Goal: Information Seeking & Learning: Learn about a topic

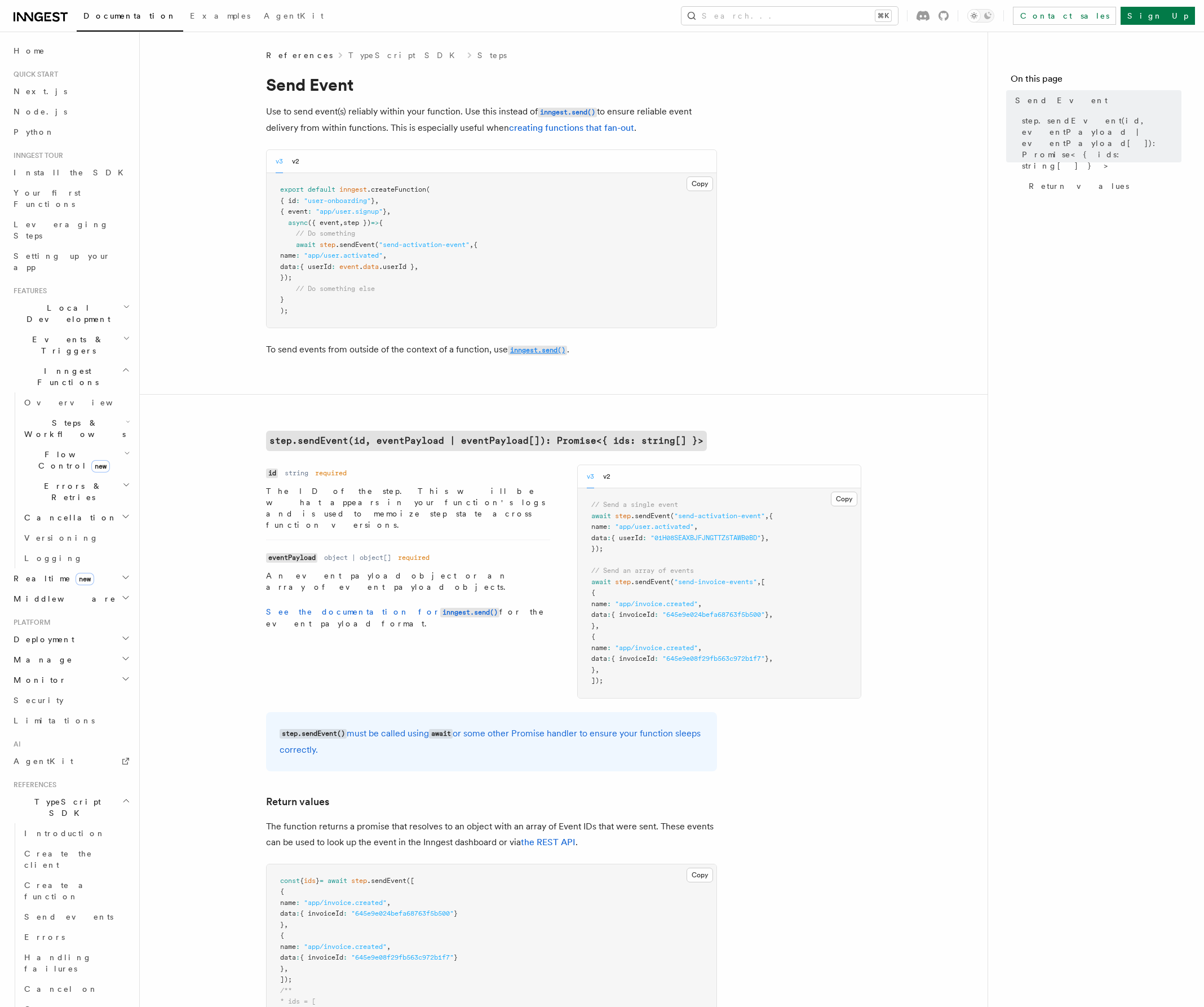
click at [515, 353] on code "inngest.send()" at bounding box center [537, 351] width 59 height 10
click at [541, 130] on link "creating functions that fan-out" at bounding box center [571, 128] width 125 height 11
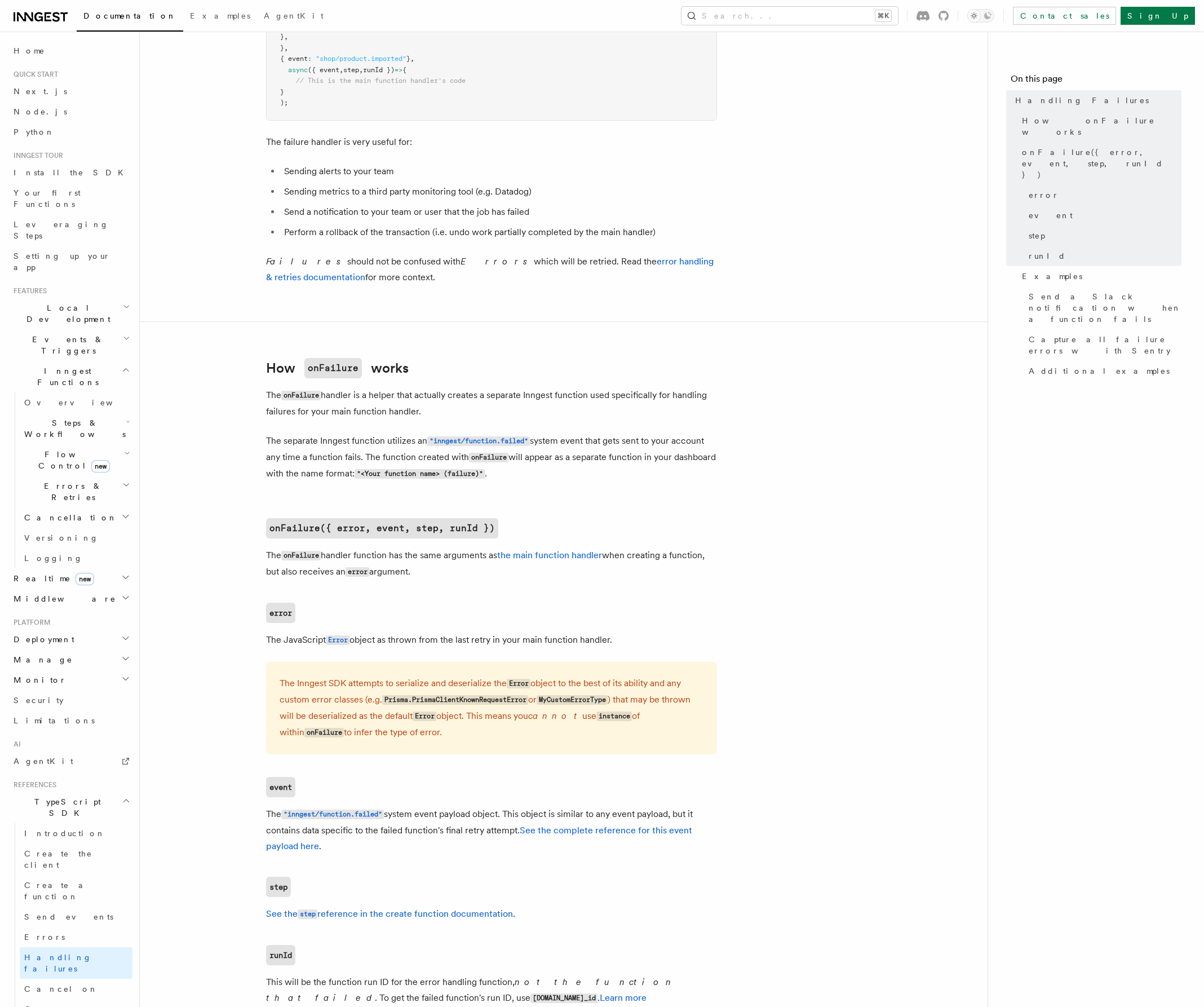
scroll to position [226, 0]
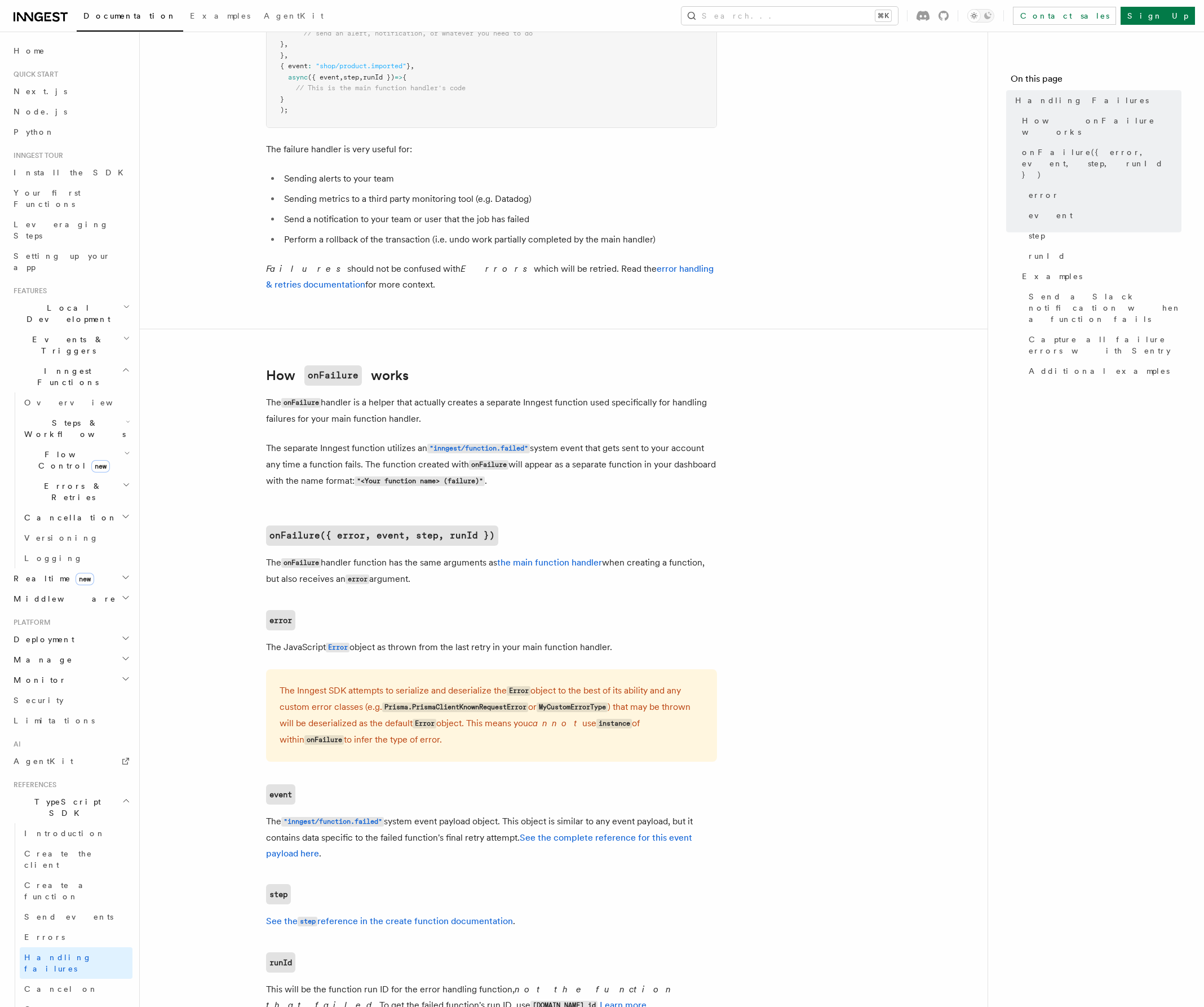
drag, startPoint x: 495, startPoint y: 462, endPoint x: 609, endPoint y: 559, distance: 149.7
click at [496, 462] on code "onFailure" at bounding box center [489, 465] width 40 height 10
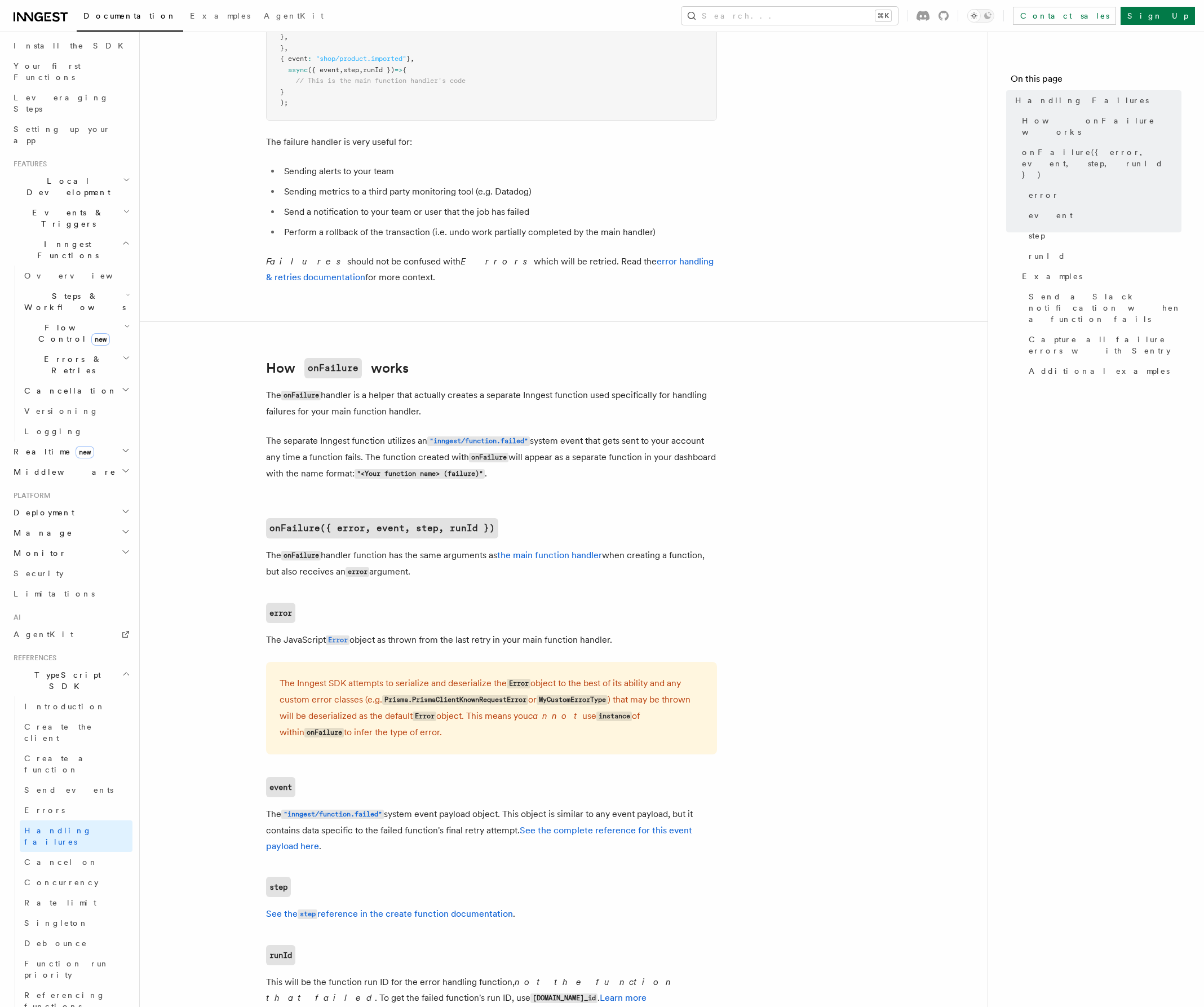
scroll to position [134, 0]
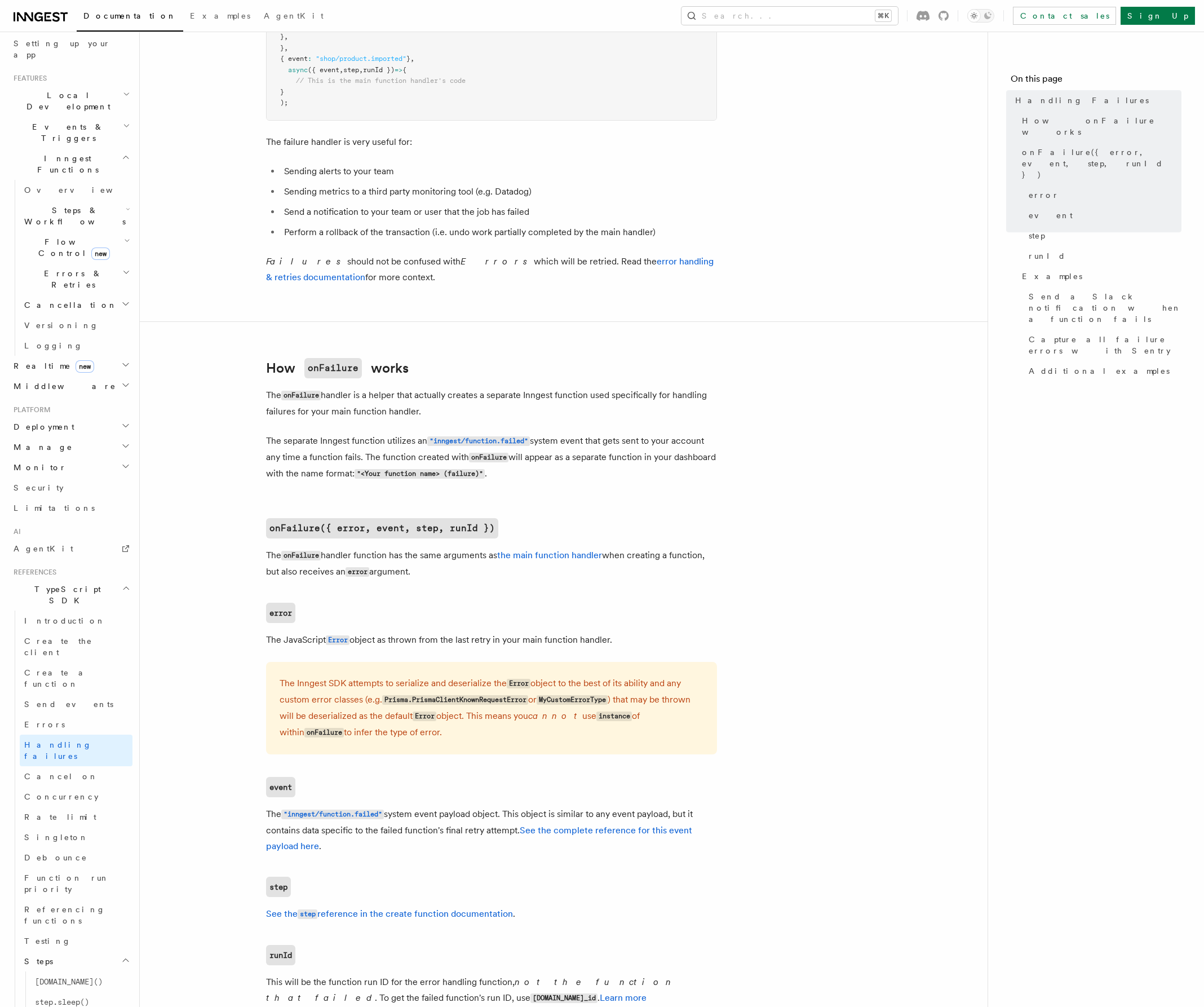
scroll to position [269, 0]
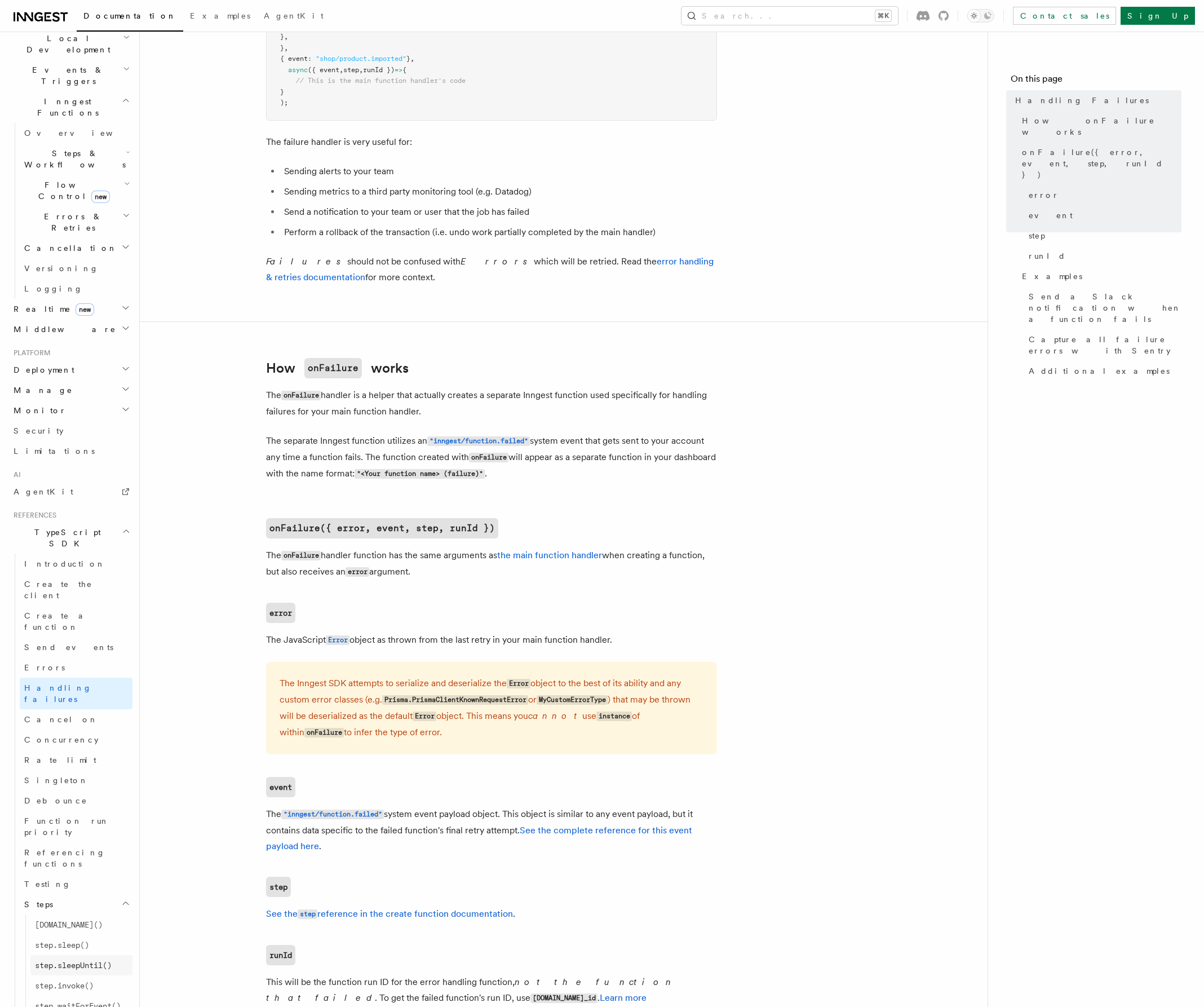
click at [97, 961] on span "step.sleepUntil()" at bounding box center [73, 965] width 76 height 9
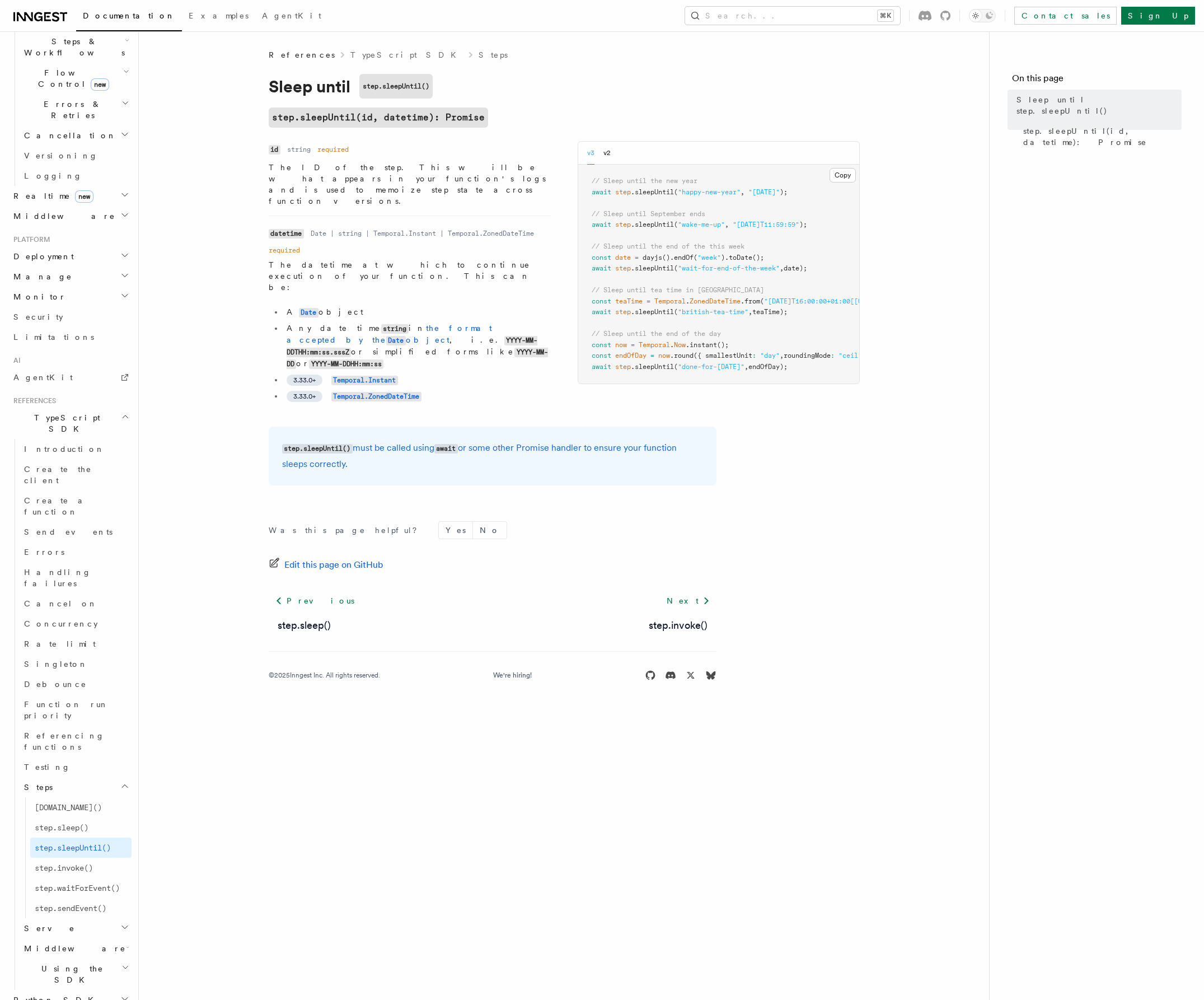
scroll to position [380, 0]
click at [120, 922] on icon "button" at bounding box center [125, 926] width 9 height 9
click at [298, 803] on body "Documentation Examples AgentKit Search... ⌘K Contact sales Sign Up Search... Do…" at bounding box center [602, 500] width 1204 height 1000
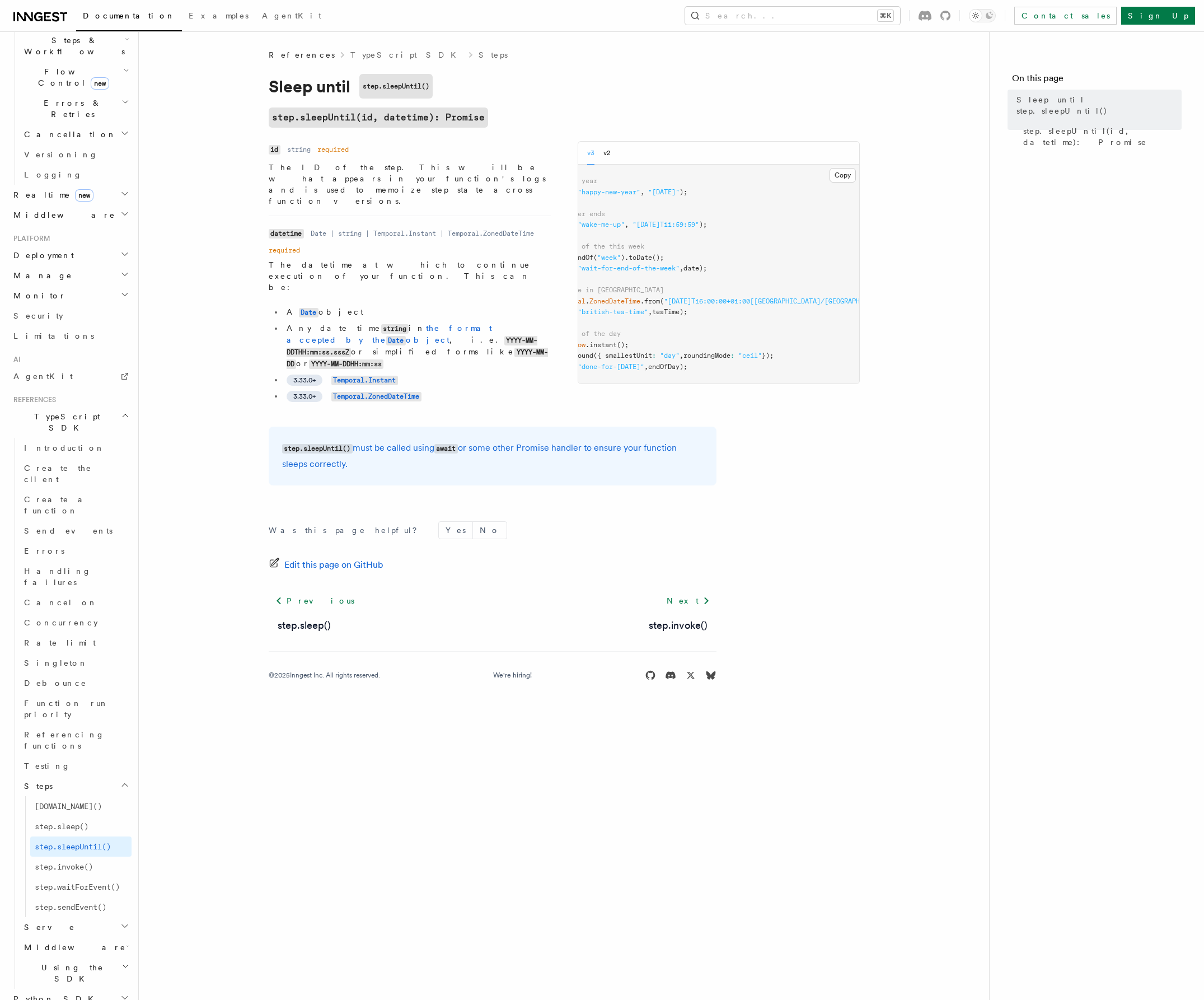
scroll to position [0, 0]
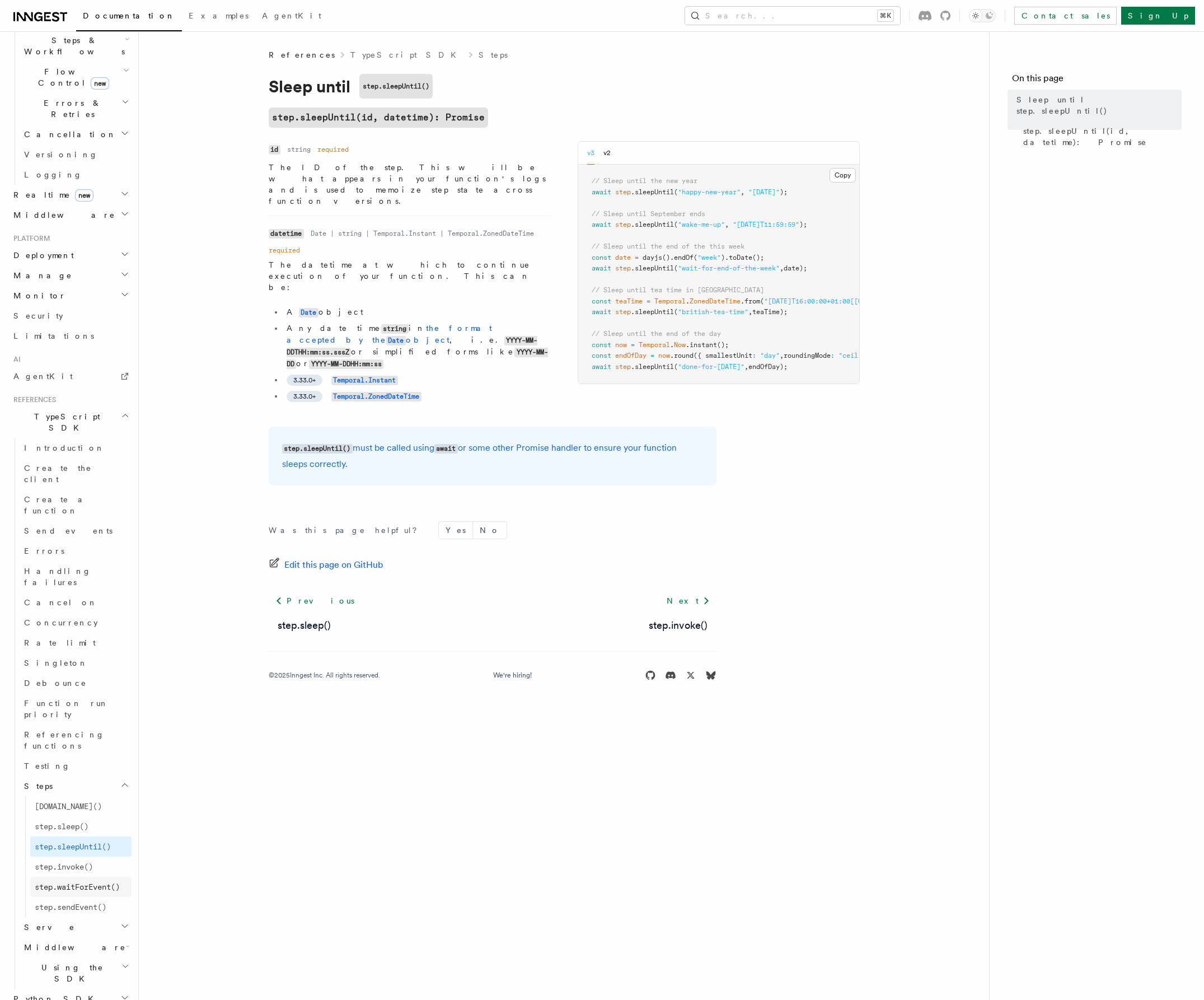
click at [105, 882] on span "step.waitForEvent()" at bounding box center [77, 886] width 85 height 9
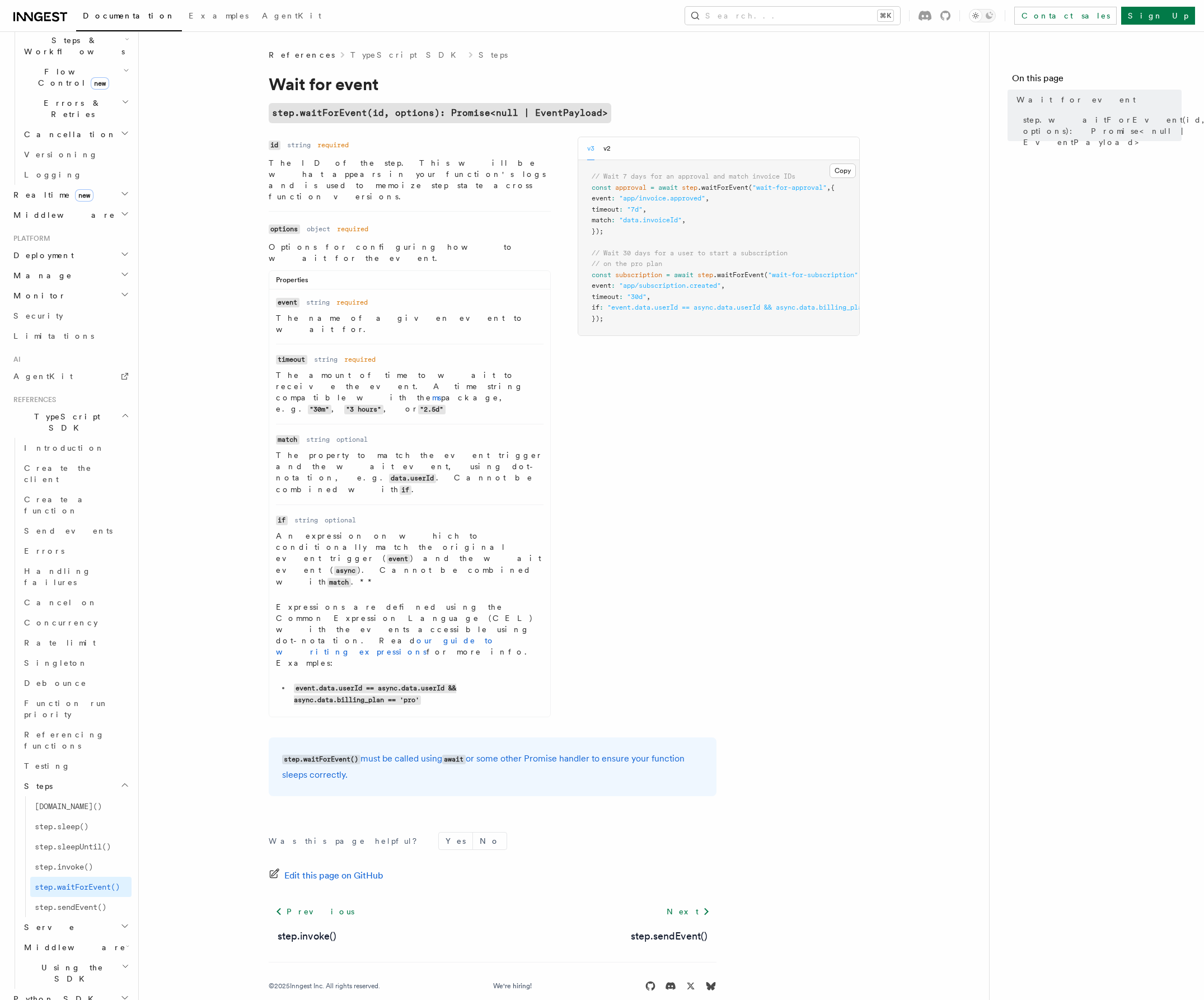
click at [645, 463] on div "Name id Type string Required required Description The ID of the step. This will…" at bounding box center [564, 430] width 591 height 587
click at [83, 842] on span "step.sleepUntil()" at bounding box center [72, 846] width 76 height 9
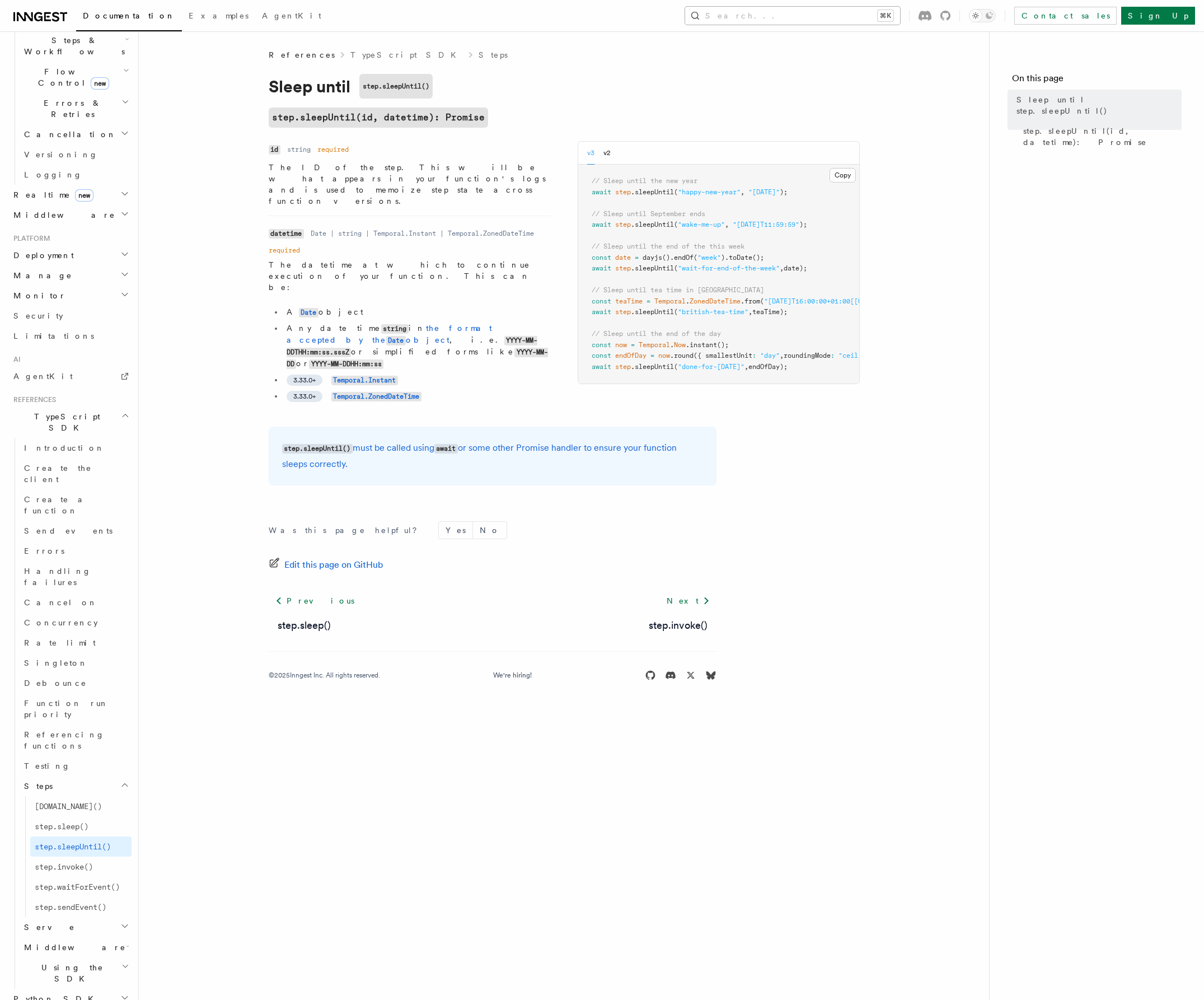
click at [844, 17] on button "Search... ⌘K" at bounding box center [793, 15] width 215 height 18
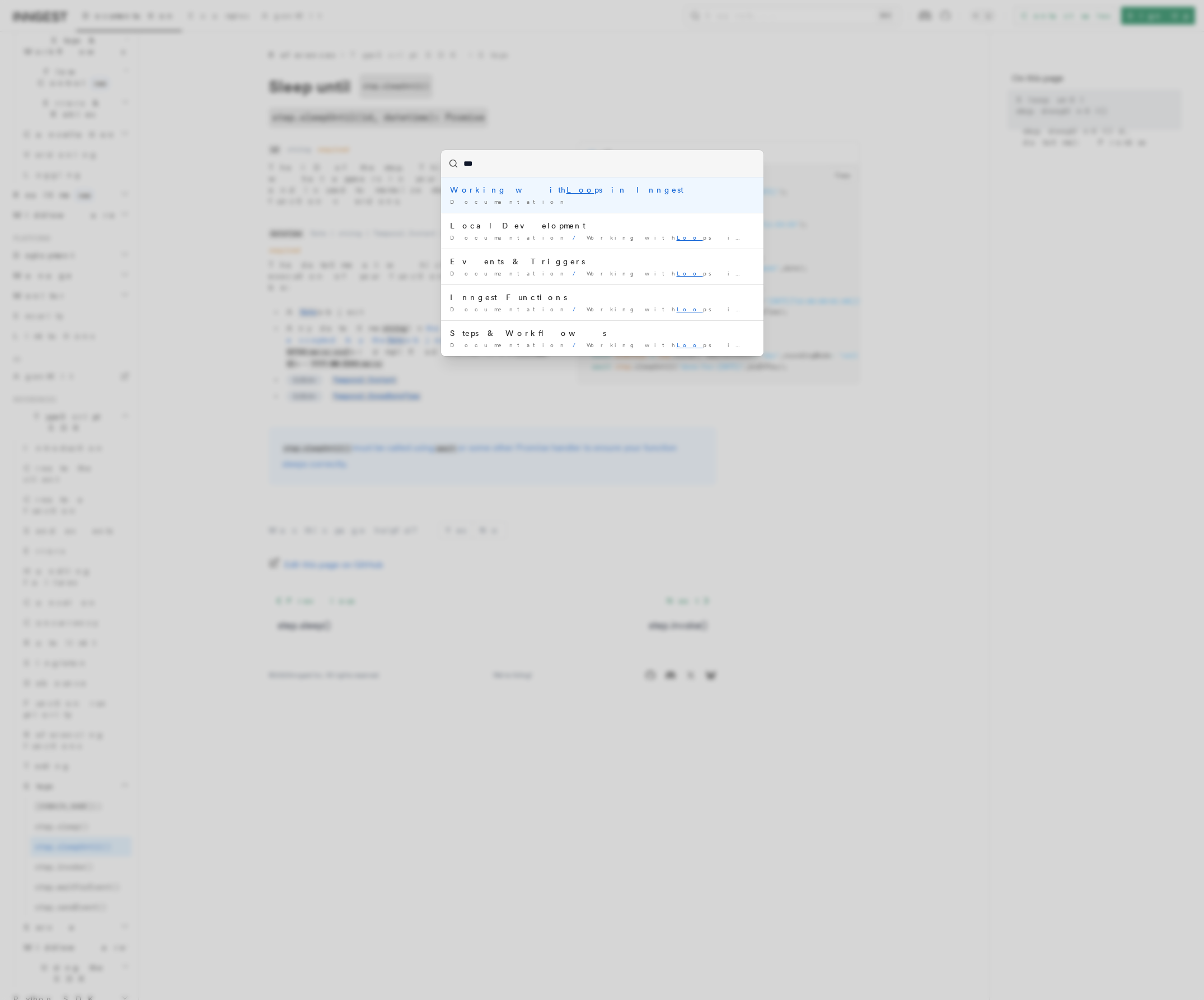
type input "****"
click at [638, 207] on li "Working with Loop s in Inngest Documentation /" at bounding box center [602, 195] width 323 height 35
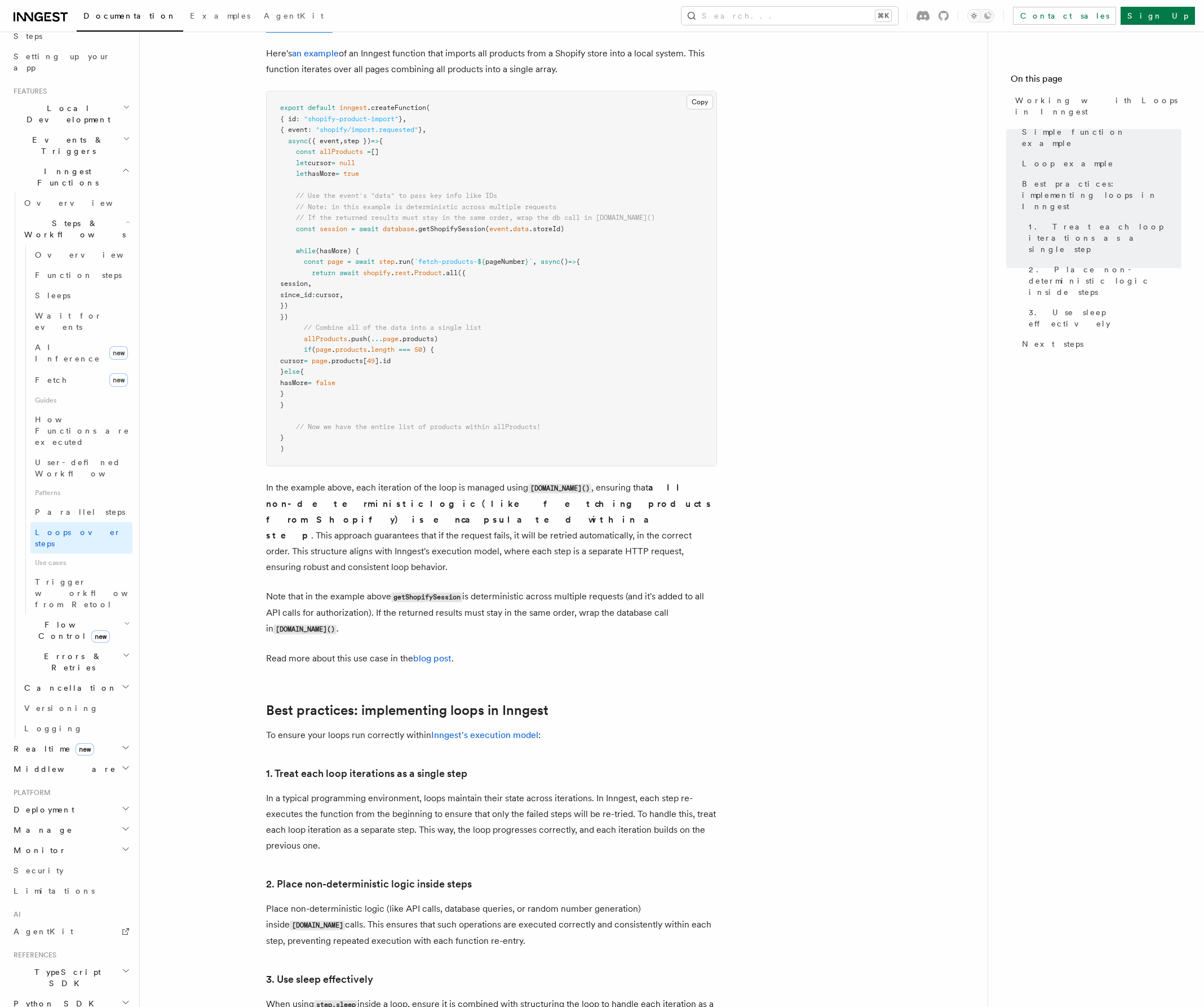
scroll to position [822, 0]
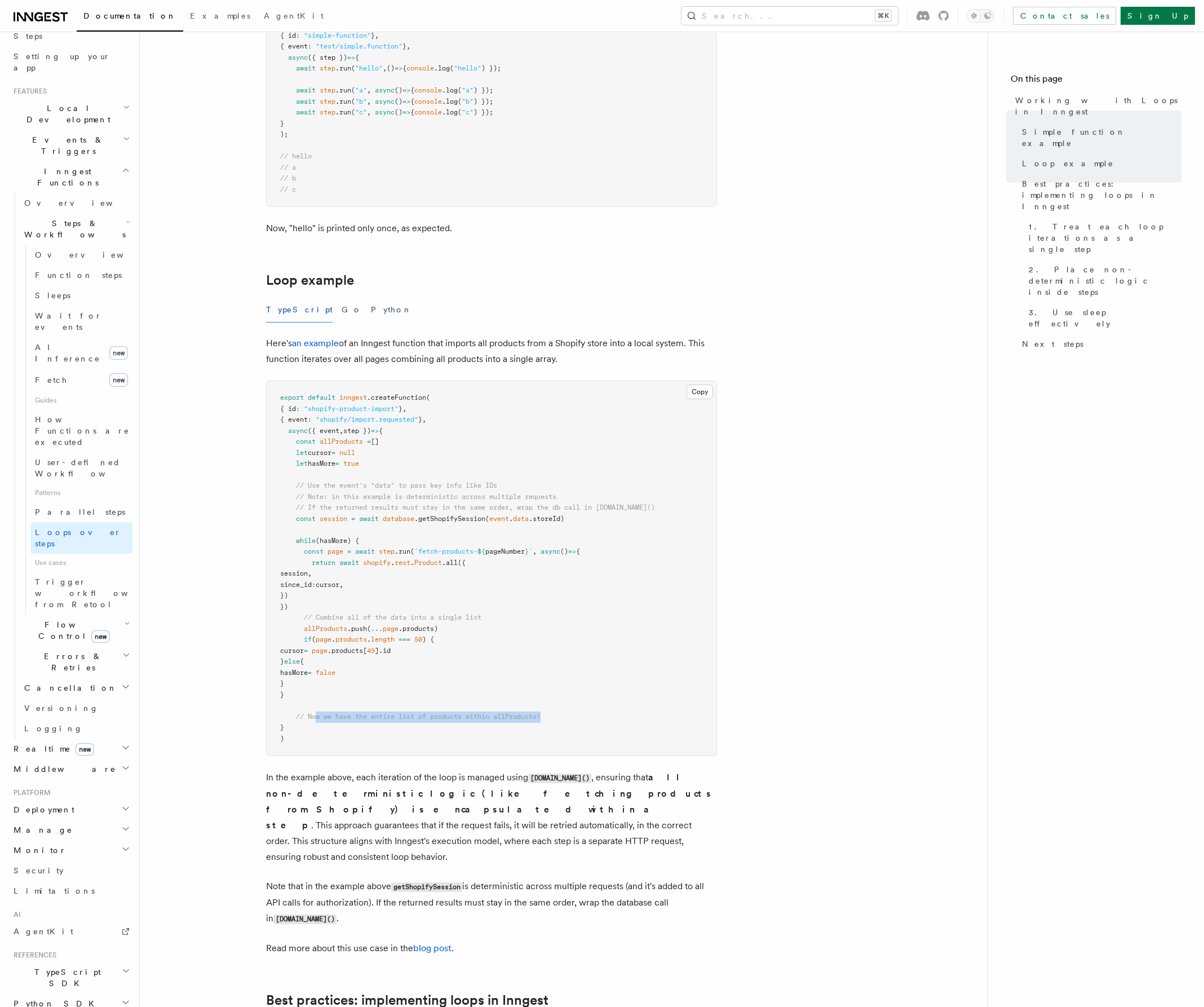
drag, startPoint x: 318, startPoint y: 718, endPoint x: 567, endPoint y: 721, distance: 249.0
click at [567, 721] on pre "export default inngest .createFunction ( { id : "shopify-product-import" } , { …" at bounding box center [491, 568] width 450 height 374
drag, startPoint x: 383, startPoint y: 679, endPoint x: 389, endPoint y: 656, distance: 23.8
click at [389, 656] on pre "export default inngest .createFunction ( { id : "shopify-product-import" } , { …" at bounding box center [491, 568] width 450 height 374
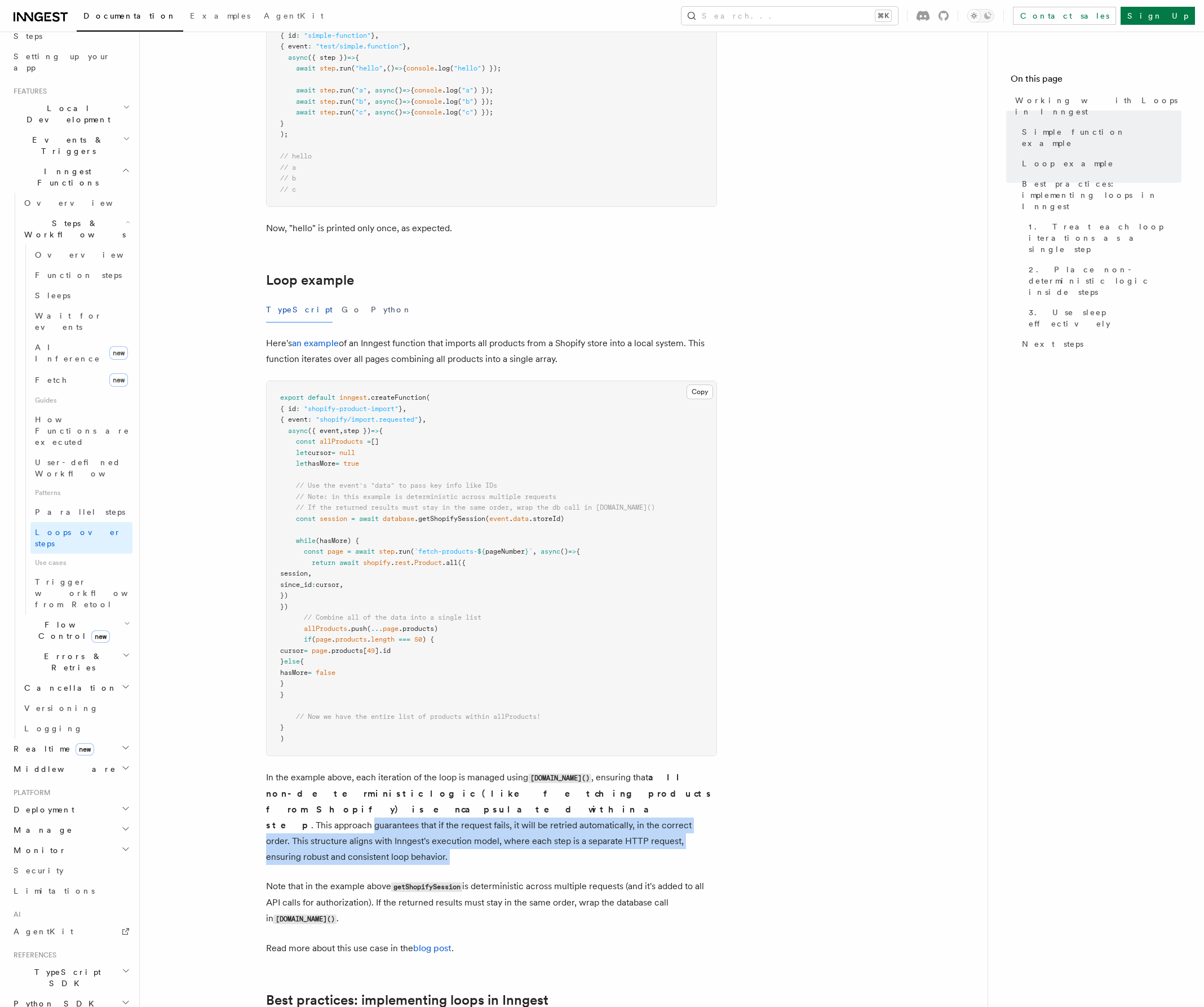
drag, startPoint x: 262, startPoint y: 816, endPoint x: 279, endPoint y: 856, distance: 43.5
click at [279, 856] on article "Features Inngest Functions Steps & Workflows Working with Loops in Inngest In I…" at bounding box center [563, 450] width 812 height 2444
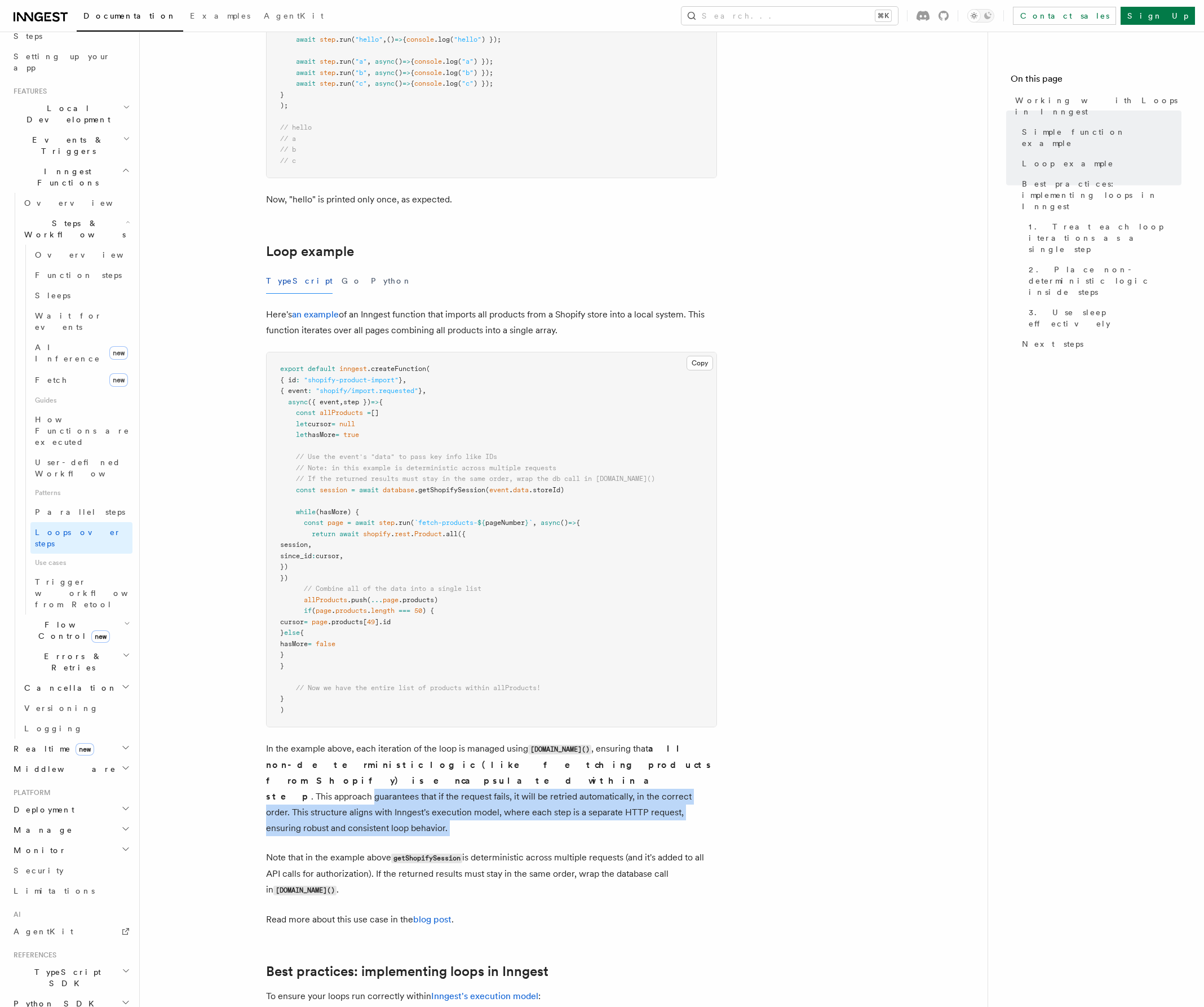
scroll to position [858, 0]
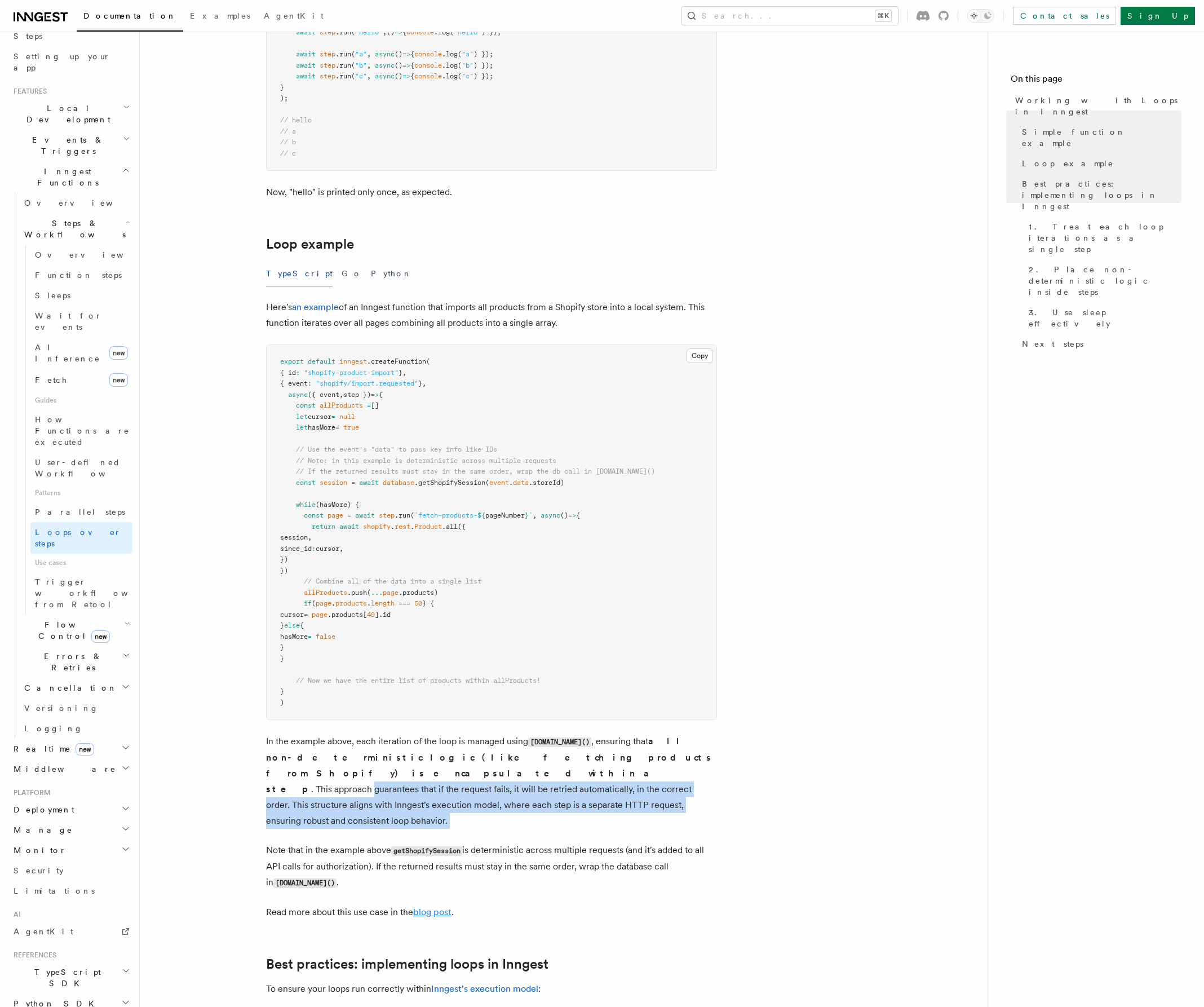
click at [426, 907] on link "blog post" at bounding box center [432, 912] width 39 height 11
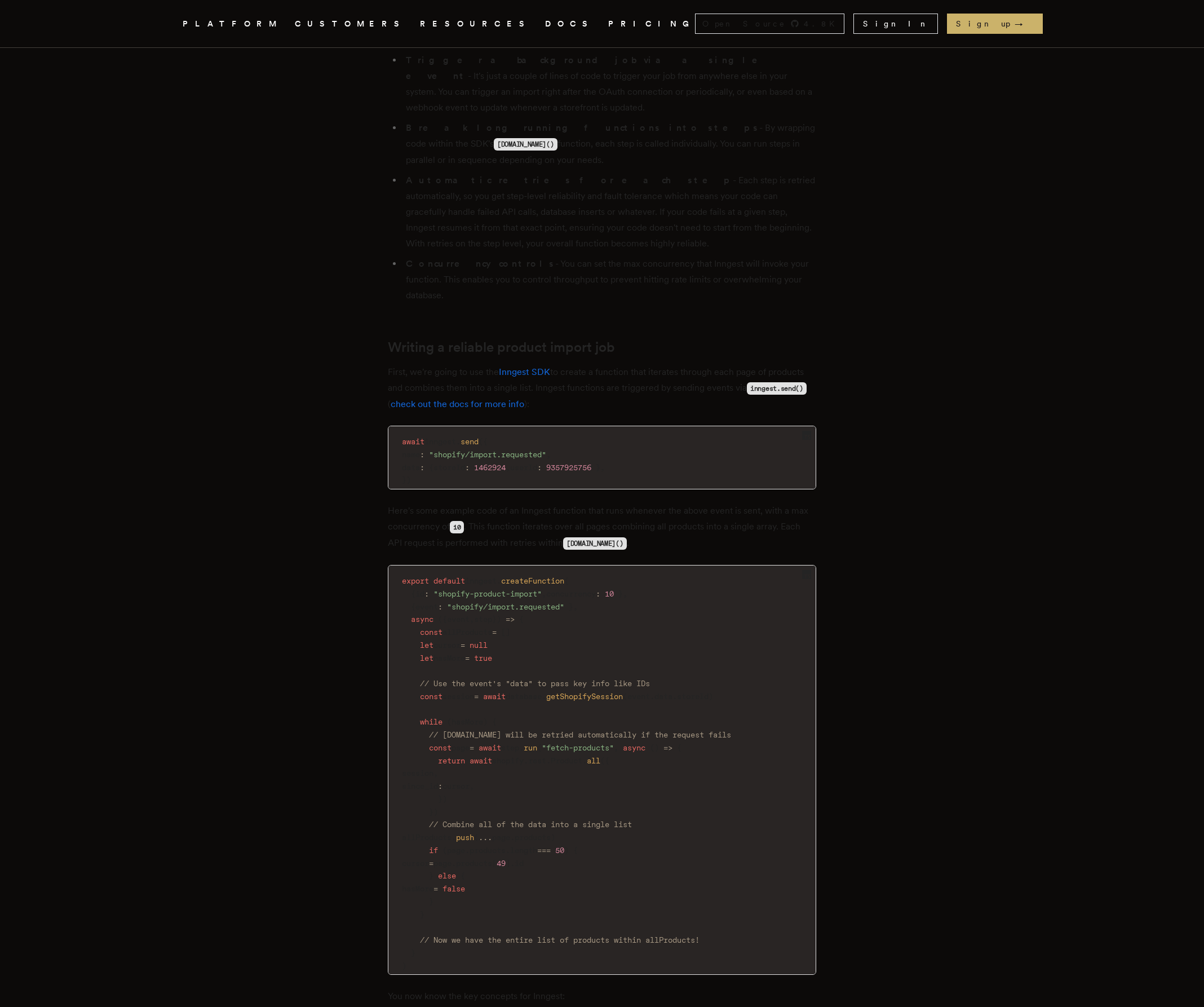
scroll to position [1652, 0]
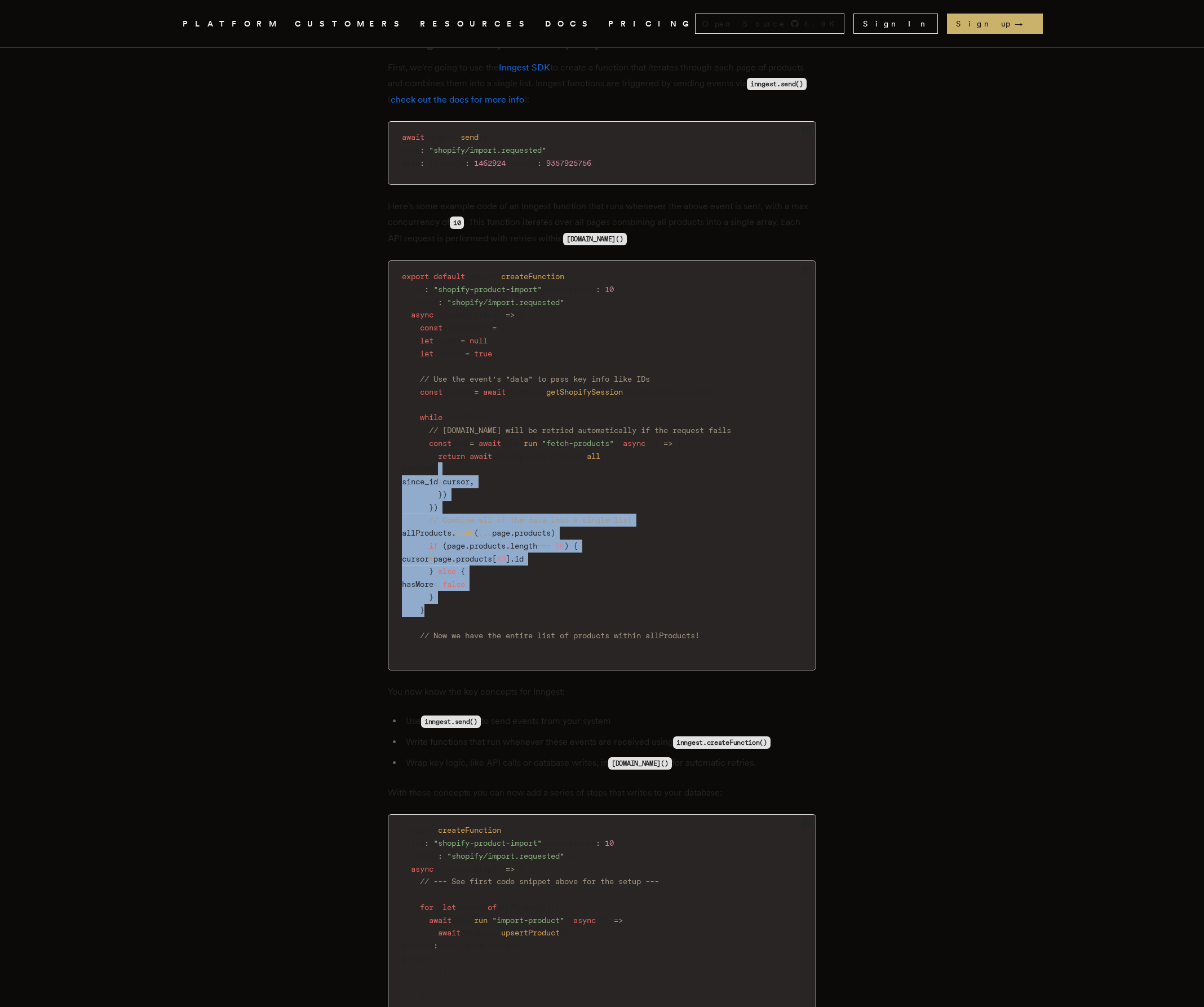
drag, startPoint x: 519, startPoint y: 577, endPoint x: 532, endPoint y: 434, distance: 143.6
click at [532, 434] on code "export default inngest . createFunction ( { id : "shopify-product-import" , con…" at bounding box center [602, 469] width 427 height 402
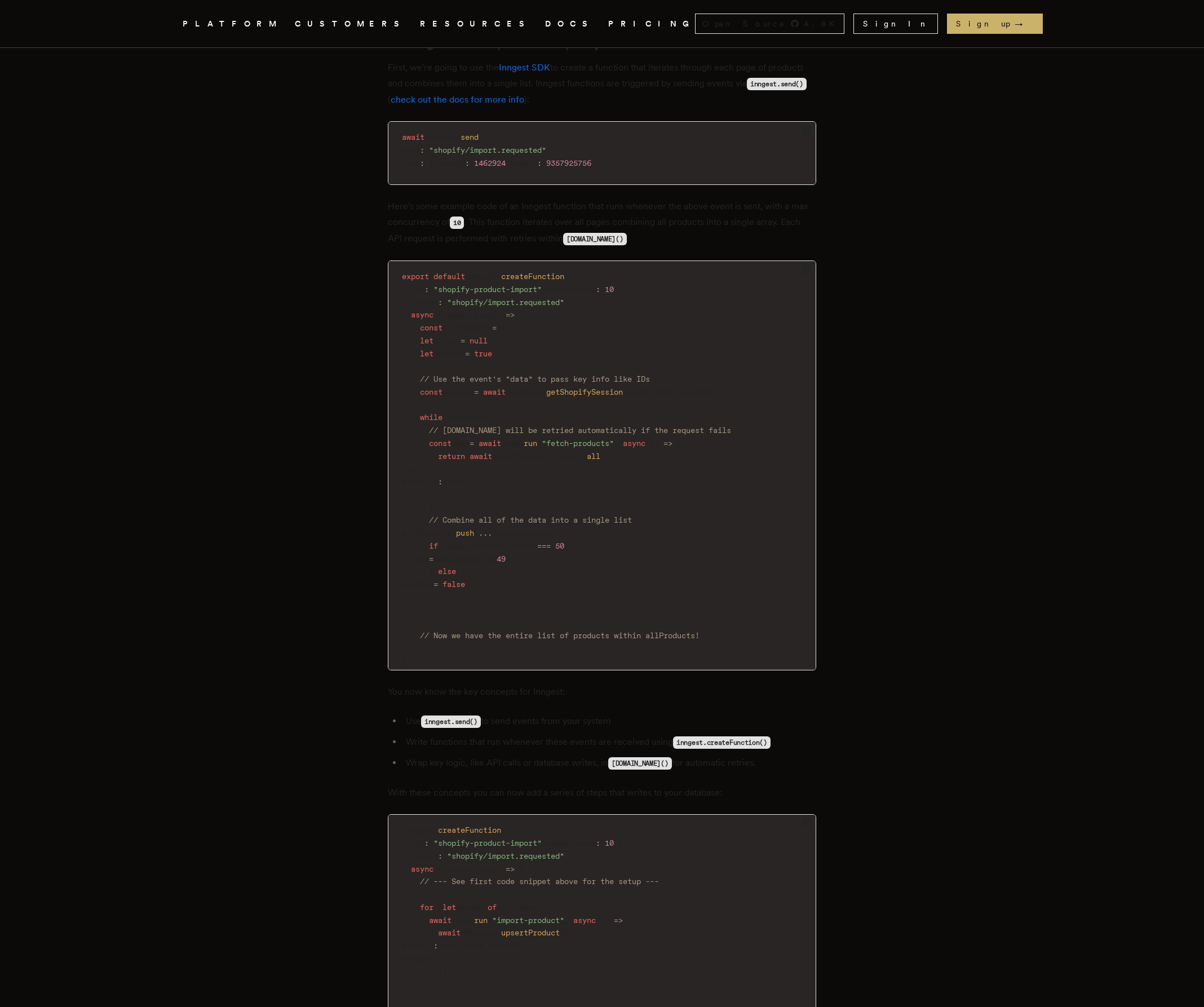
click at [615, 533] on code "export default inngest . createFunction ( { id : "shopify-product-import" , con…" at bounding box center [602, 469] width 427 height 402
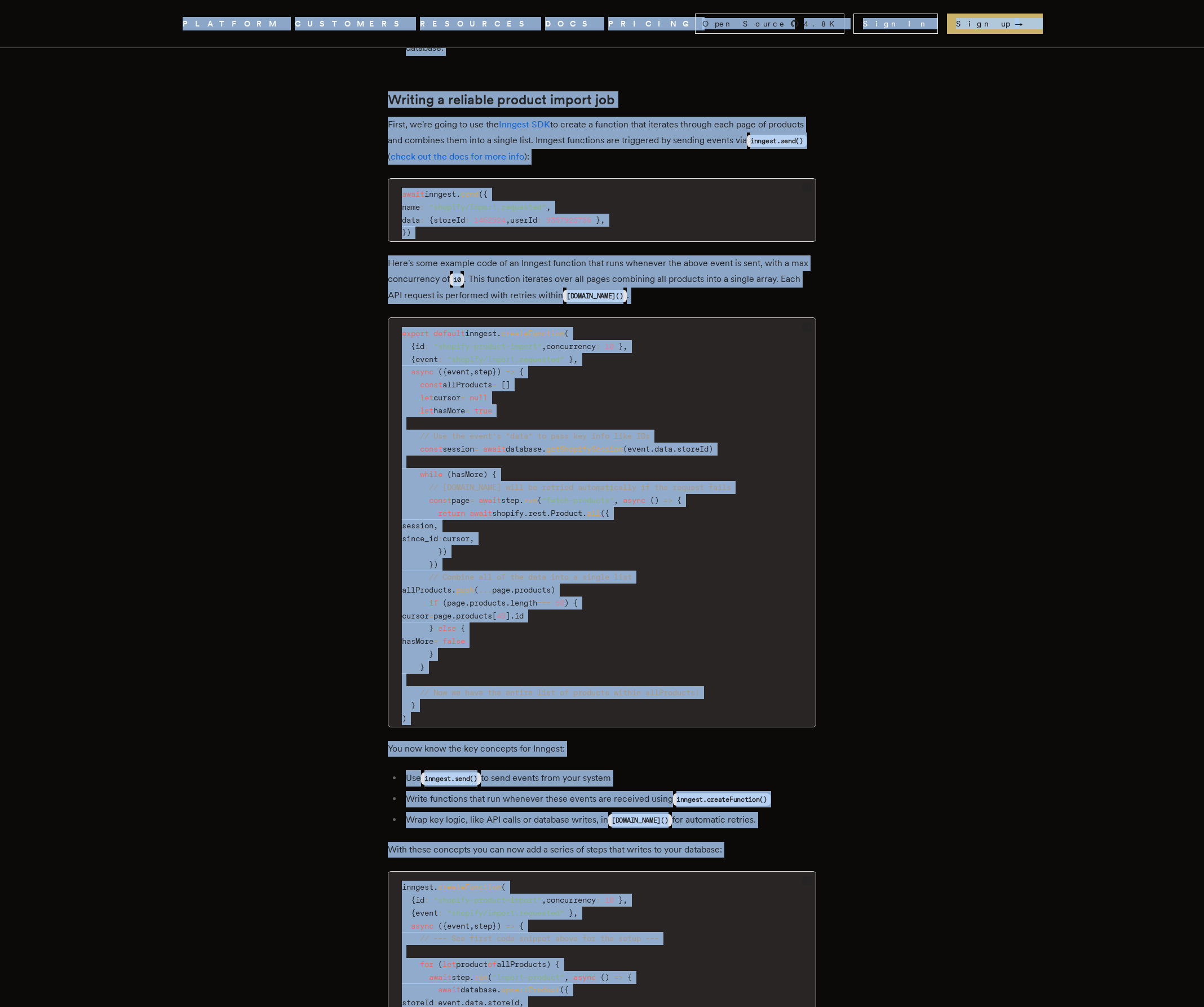
scroll to position [1422, 0]
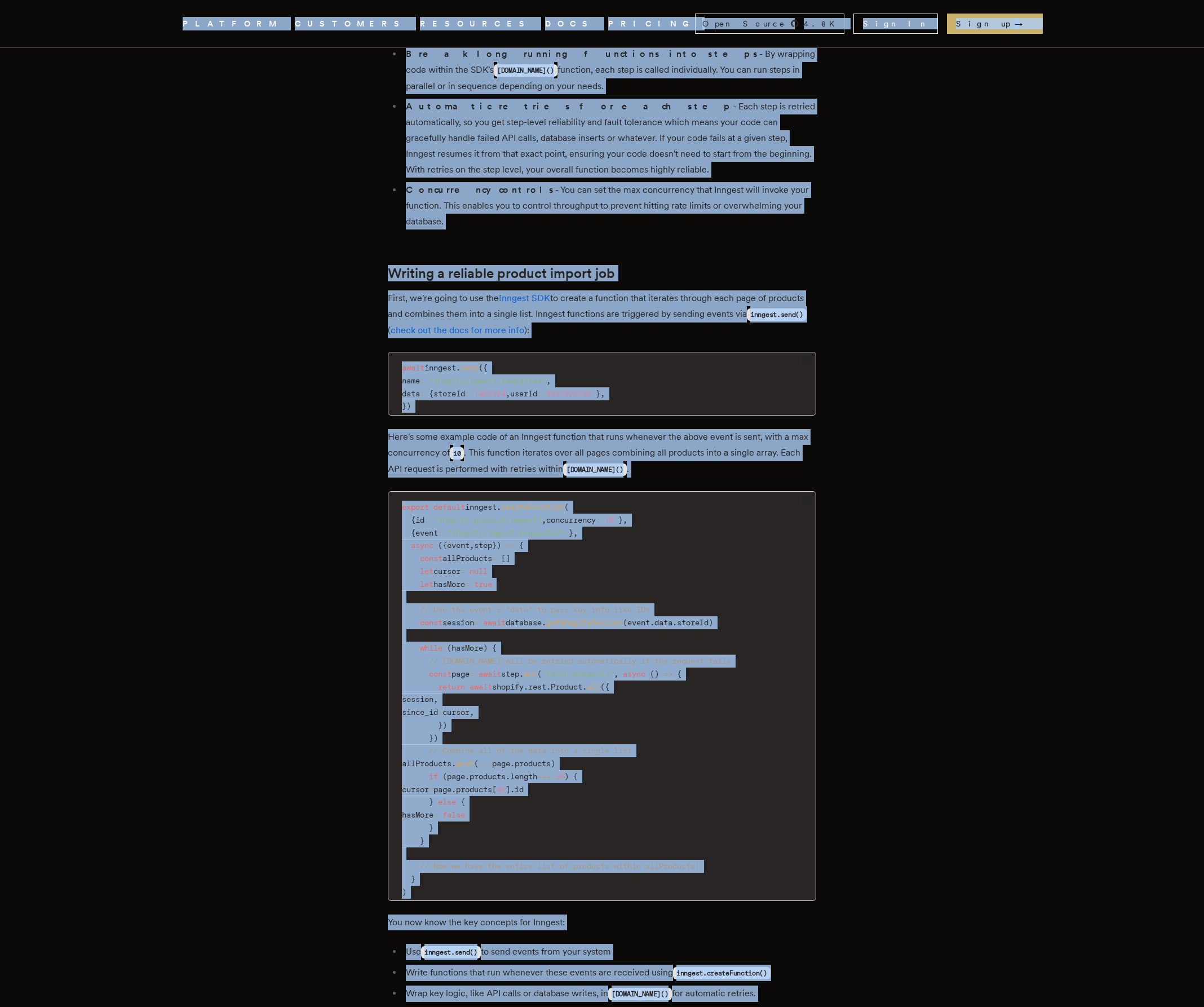
click at [870, 511] on article "How to import 1000s of items from any E-commerce API in seconds with serverless…" at bounding box center [602, 886] width 812 height 4522
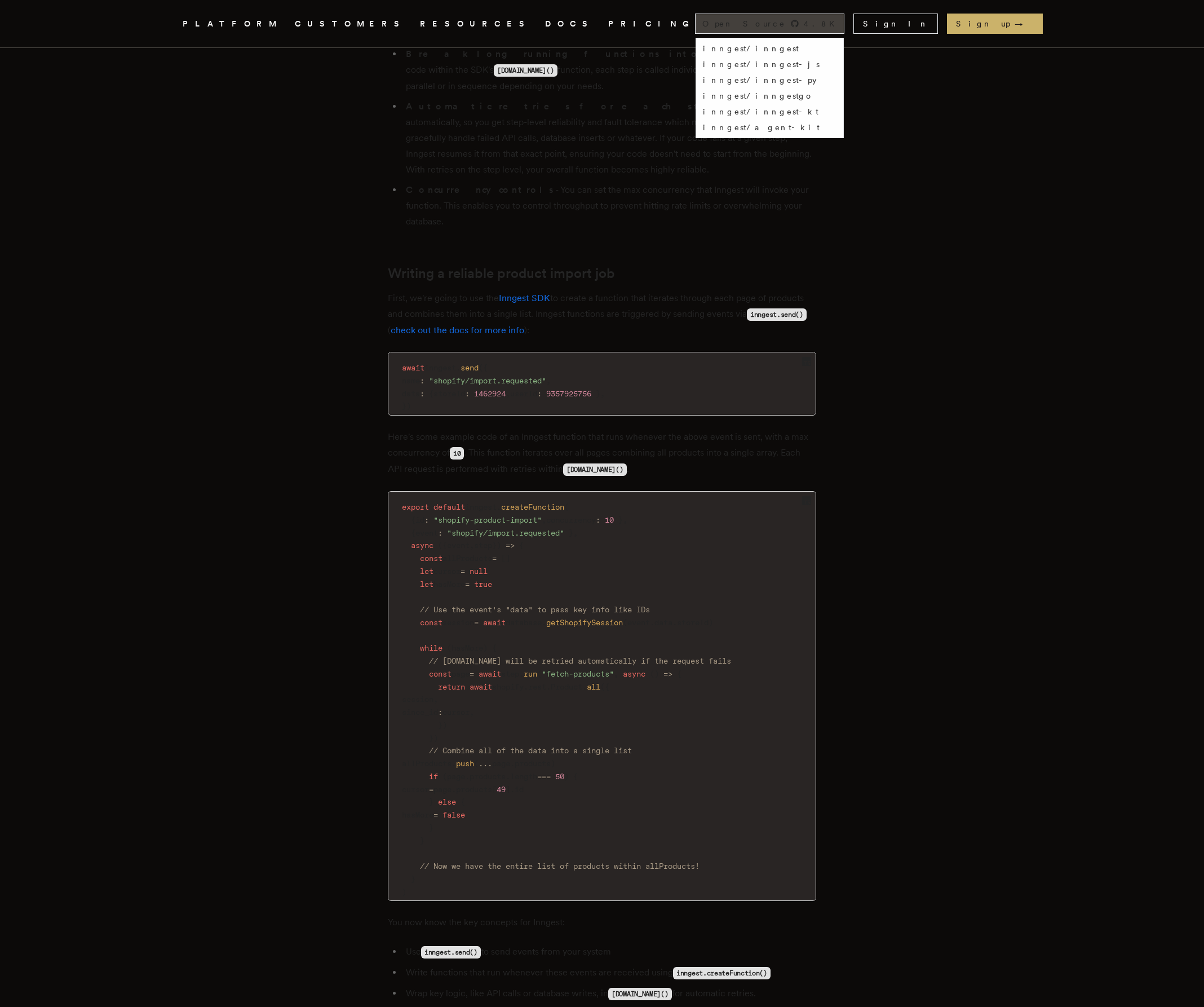
click at [844, 32] on div "Open Source 4.8 K" at bounding box center [770, 23] width 148 height 19
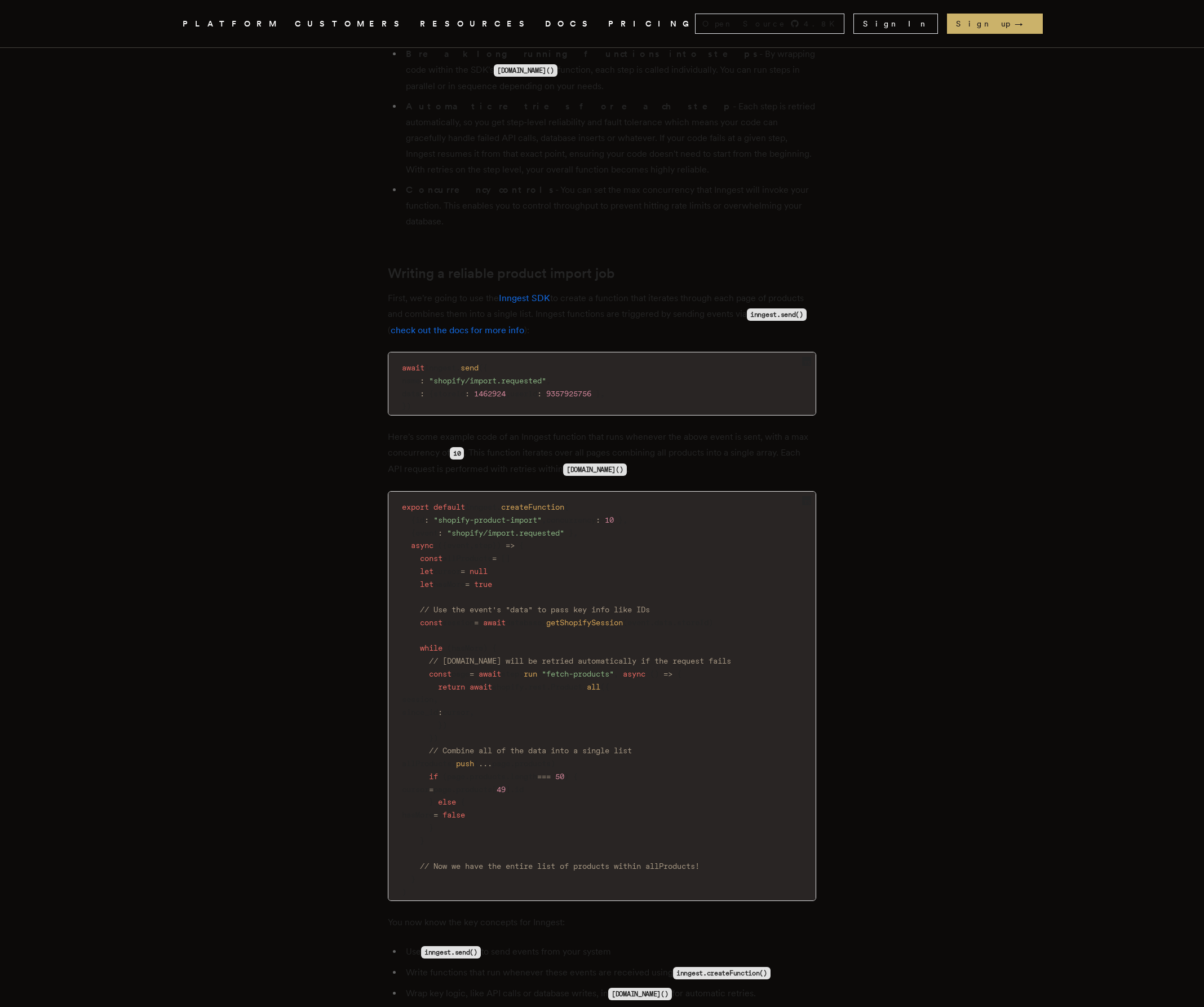
click at [545, 25] on link "DOCS" at bounding box center [570, 24] width 50 height 14
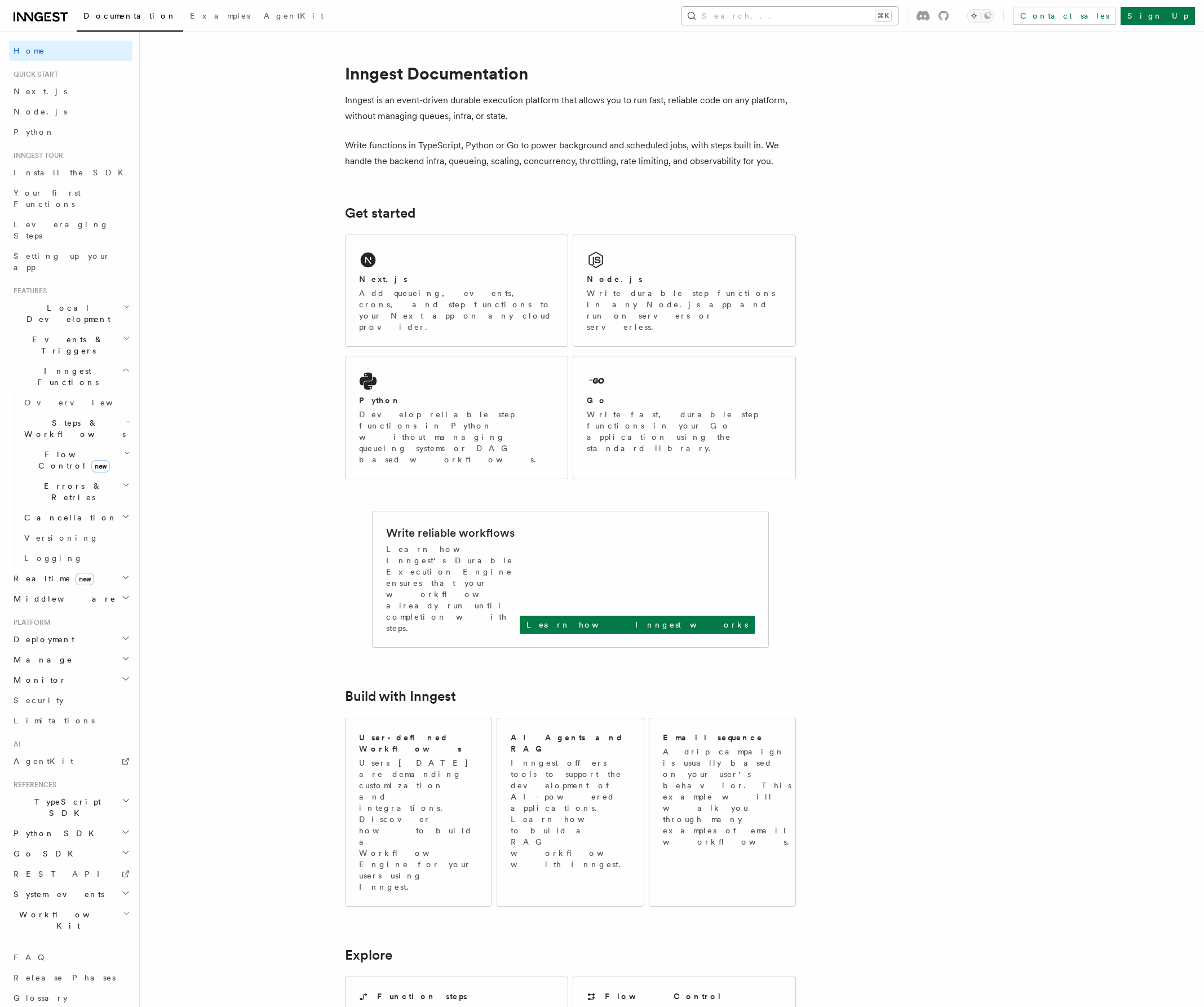
click at [881, 13] on button "Search... ⌘K" at bounding box center [790, 15] width 217 height 18
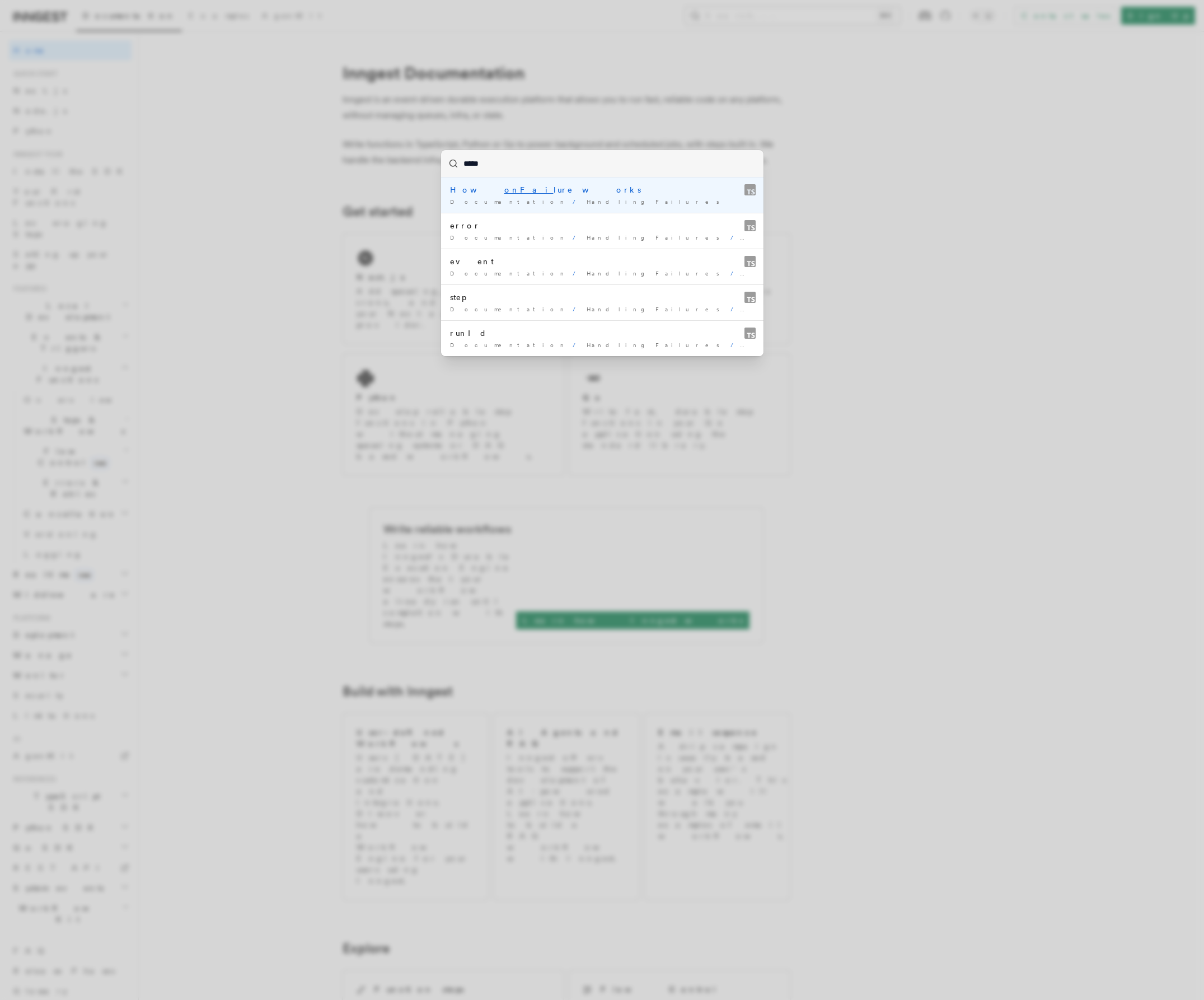
type input "******"
click at [638, 194] on div "How onFail [PERSON_NAME] works" at bounding box center [602, 195] width 304 height 22
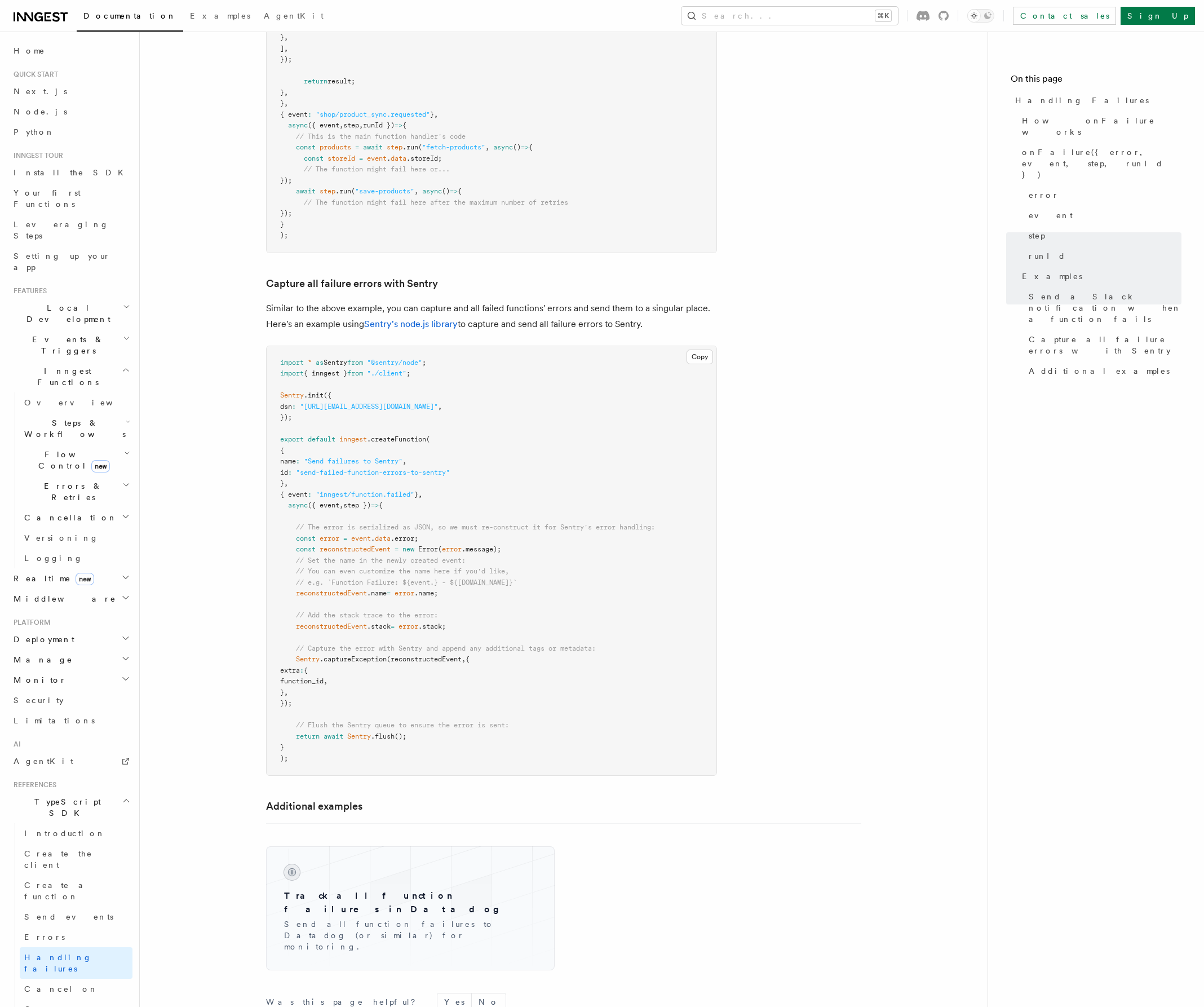
scroll to position [1678, 0]
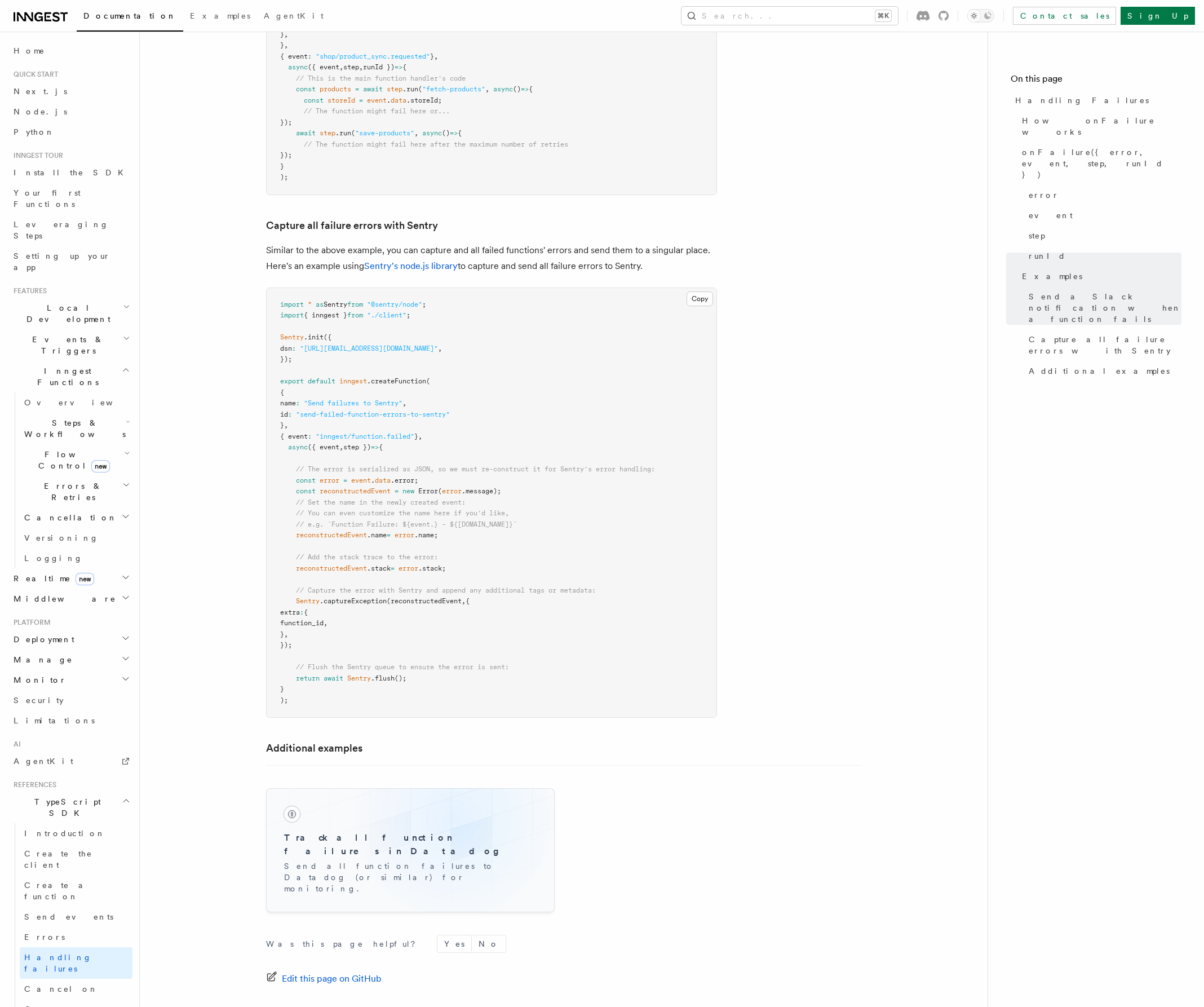
click at [453, 806] on div "Track all function failures in Datadog Send all function failures to Datadog (o…" at bounding box center [411, 850] width 270 height 106
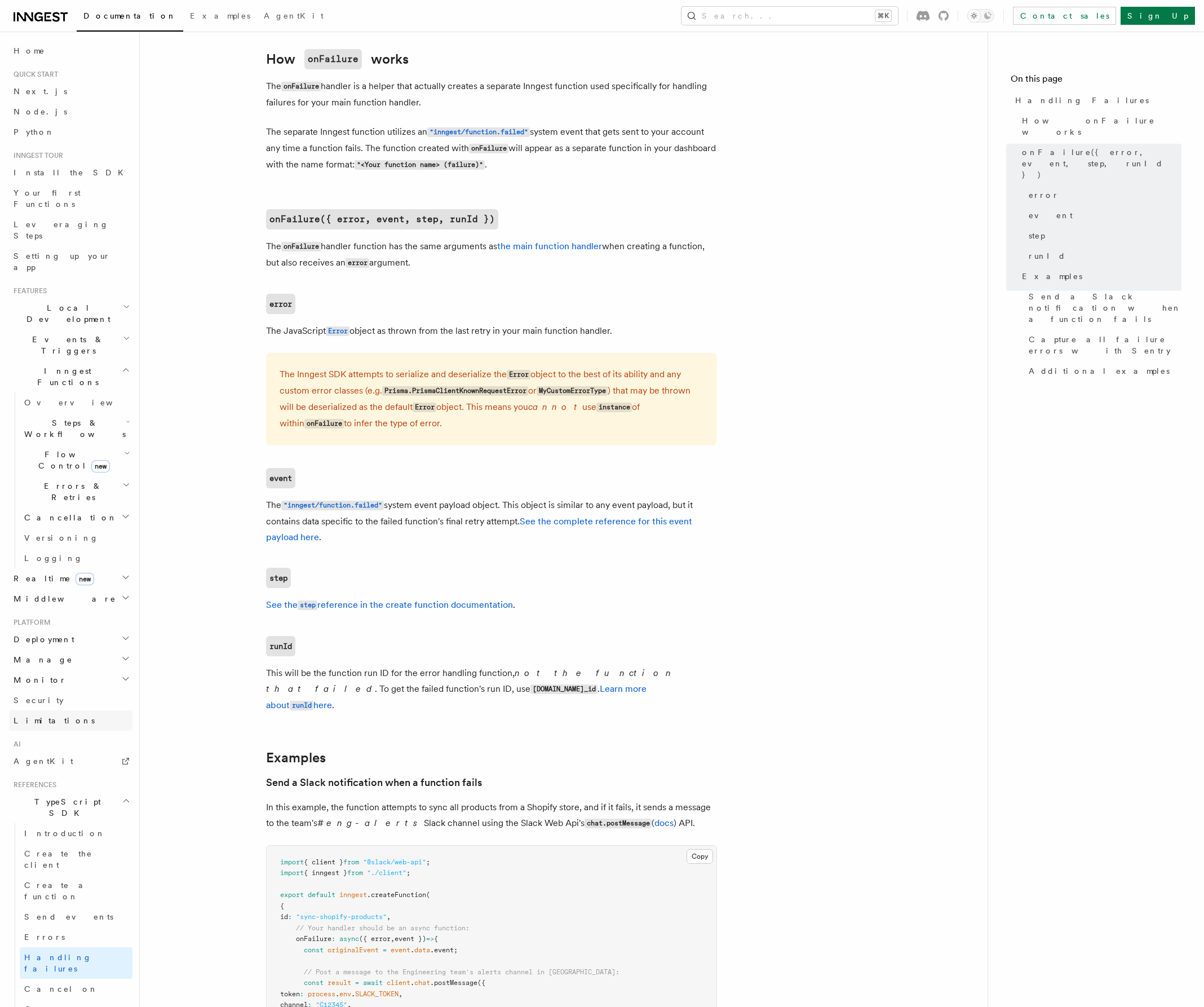
scroll to position [538, 0]
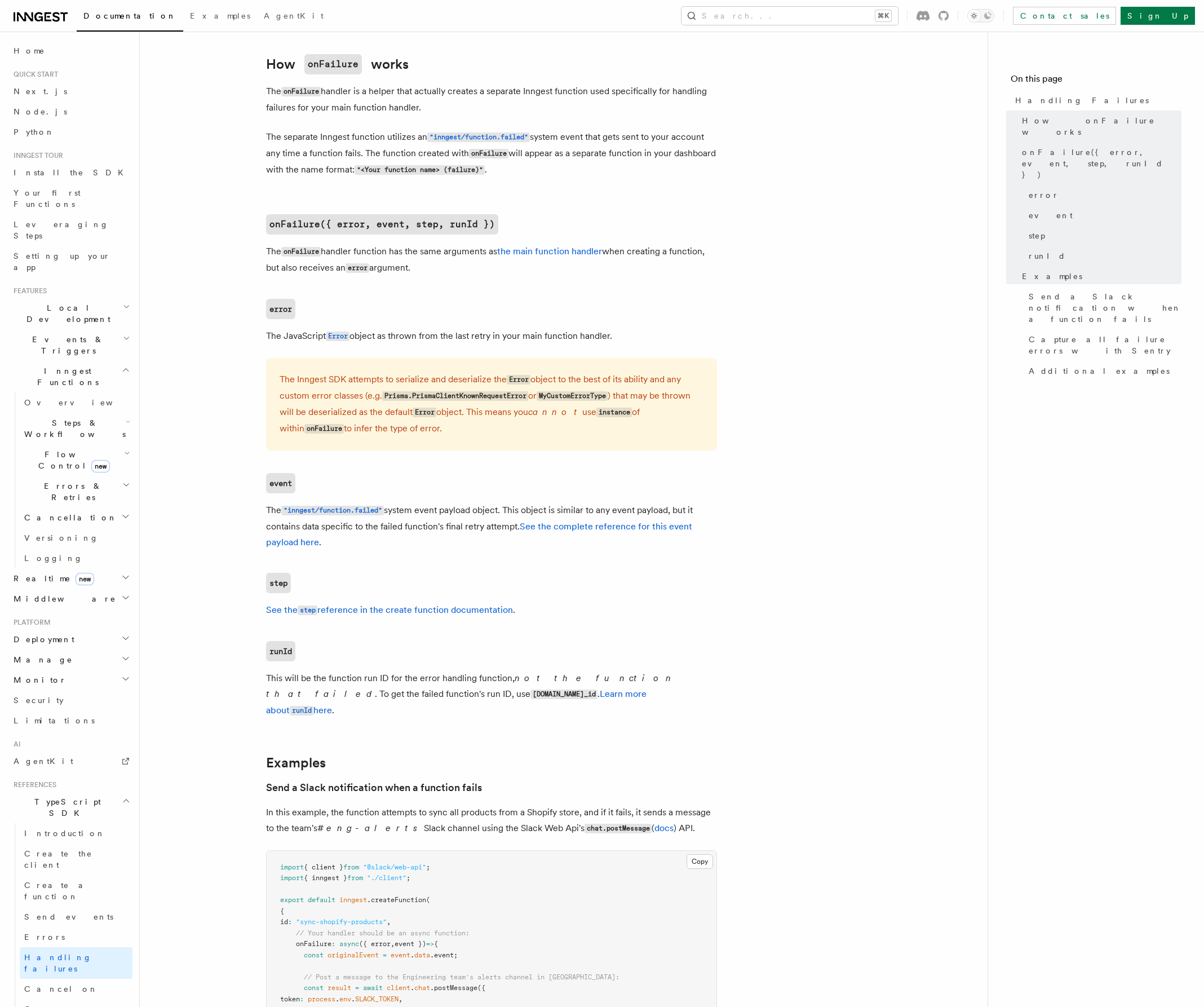
click at [76, 589] on h2 "Middleware" at bounding box center [71, 598] width 124 height 20
click at [91, 765] on span "Sentry Middleware" at bounding box center [76, 775] width 103 height 20
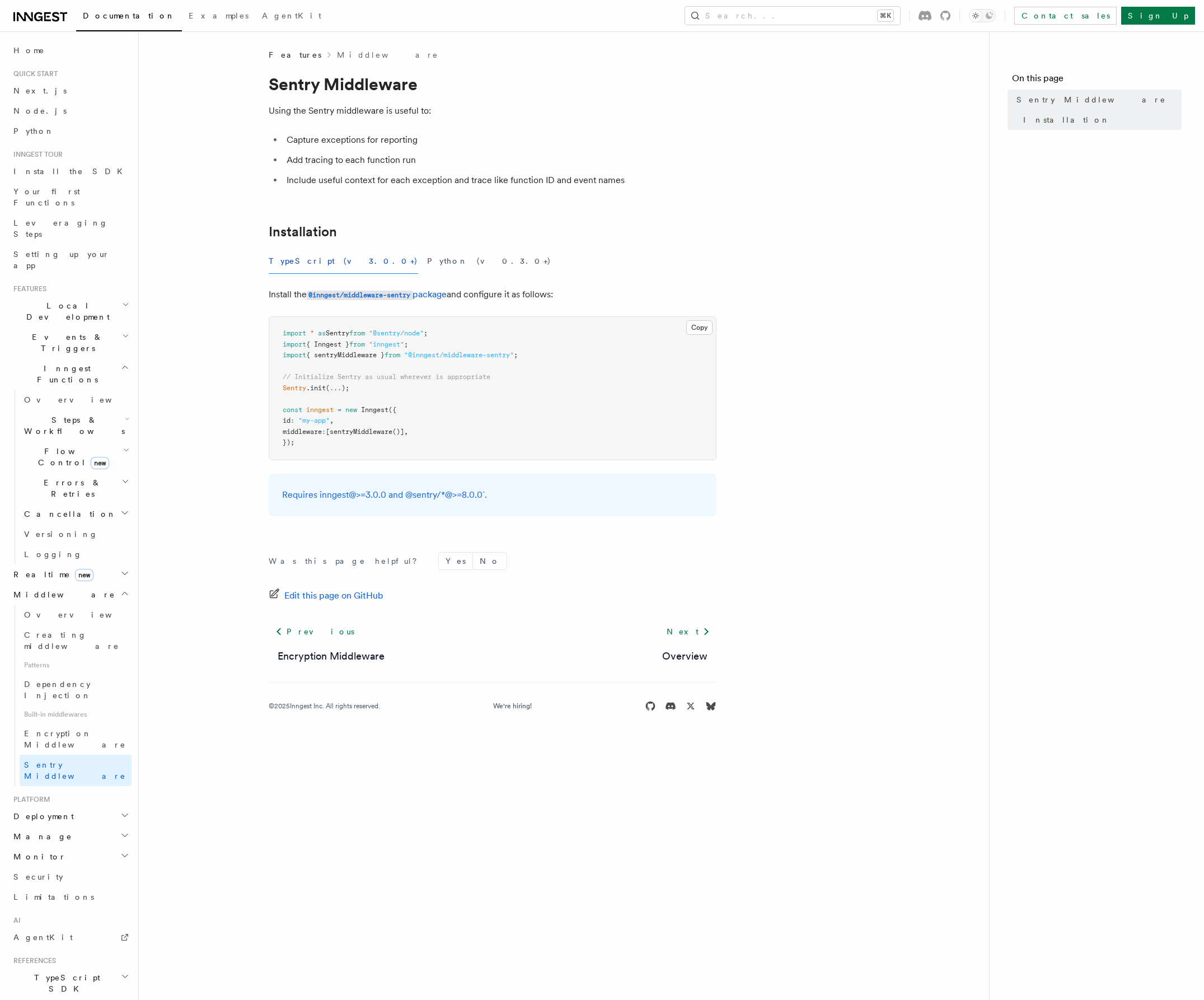
click at [378, 432] on span "sentryMiddleware" at bounding box center [361, 431] width 63 height 8
copy span "sentryMiddleware"
click at [423, 801] on body "Documentation Examples AgentKit Search... ⌘K Contact sales Sign Up Search... Do…" at bounding box center [602, 500] width 1204 height 1000
click at [436, 479] on div "Requires inngest@>=3.0.0 and @sentry/*@>=8.0.0`." at bounding box center [492, 495] width 448 height 43
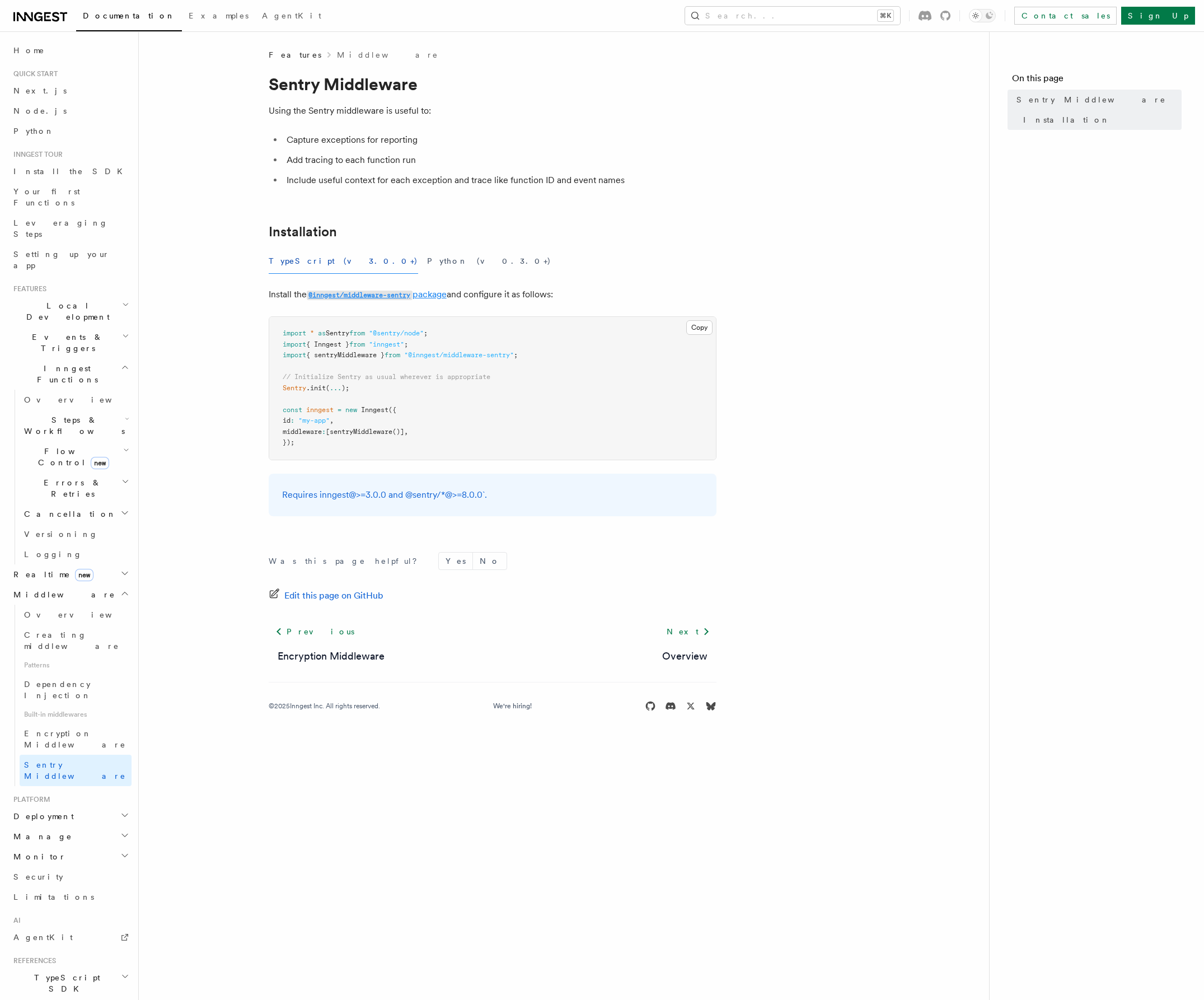
click at [397, 291] on code "@inngest/middleware-sentry" at bounding box center [360, 295] width 106 height 10
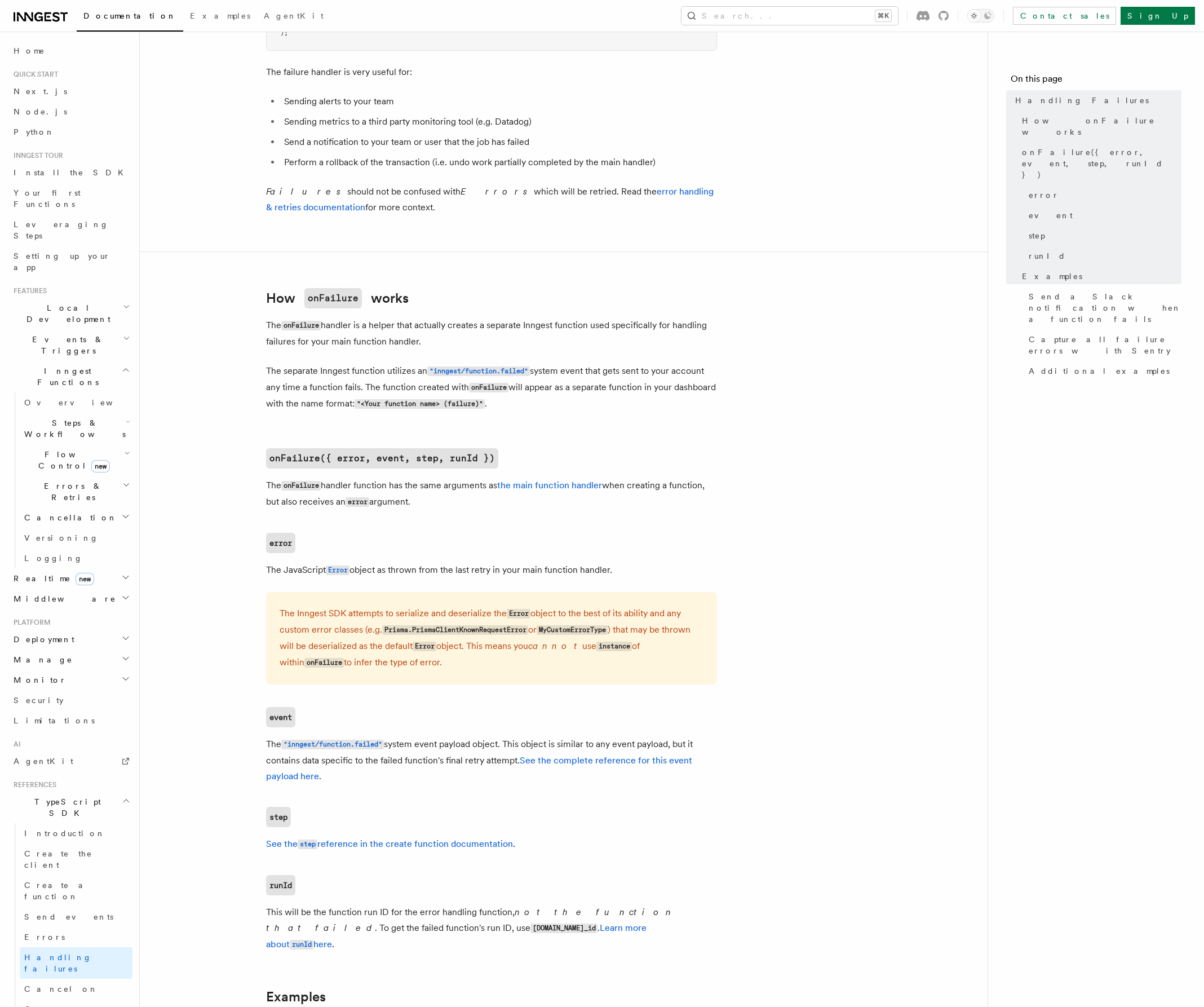
scroll to position [326, 0]
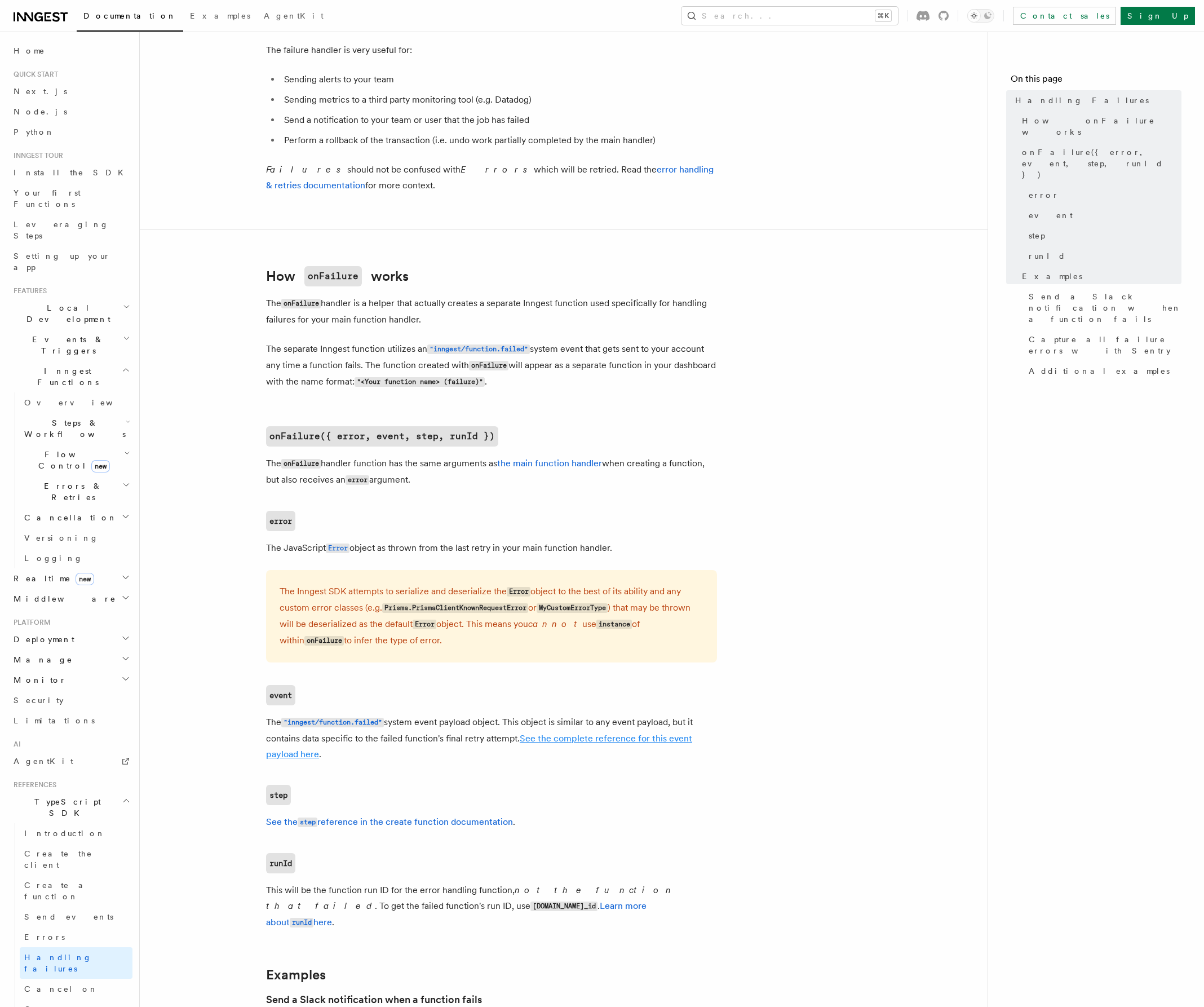
click at [568, 741] on link "See the complete reference for this event payload here" at bounding box center [479, 746] width 426 height 26
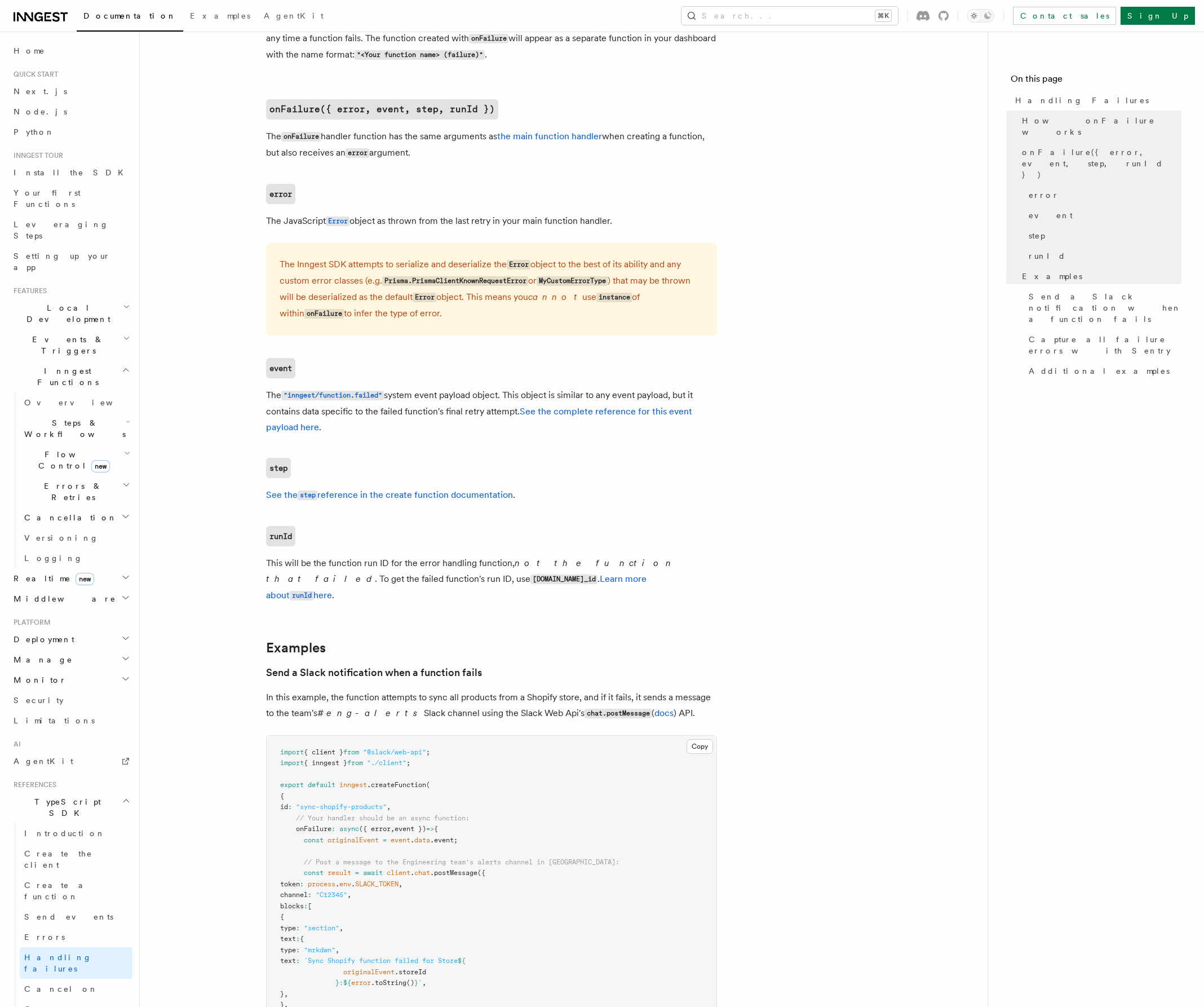
scroll to position [806, 0]
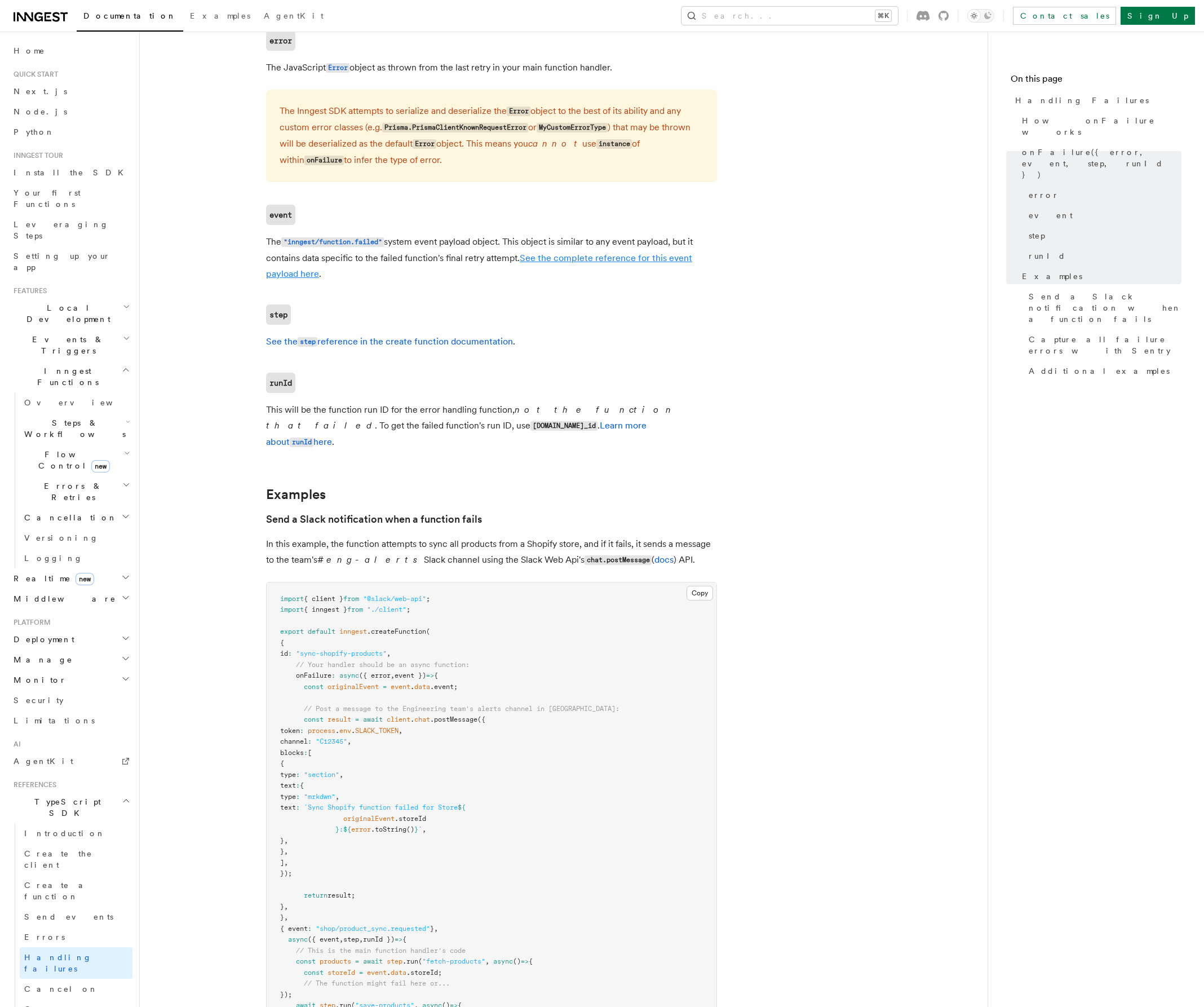
click at [530, 264] on link "See the complete reference for this event payload here" at bounding box center [479, 266] width 426 height 26
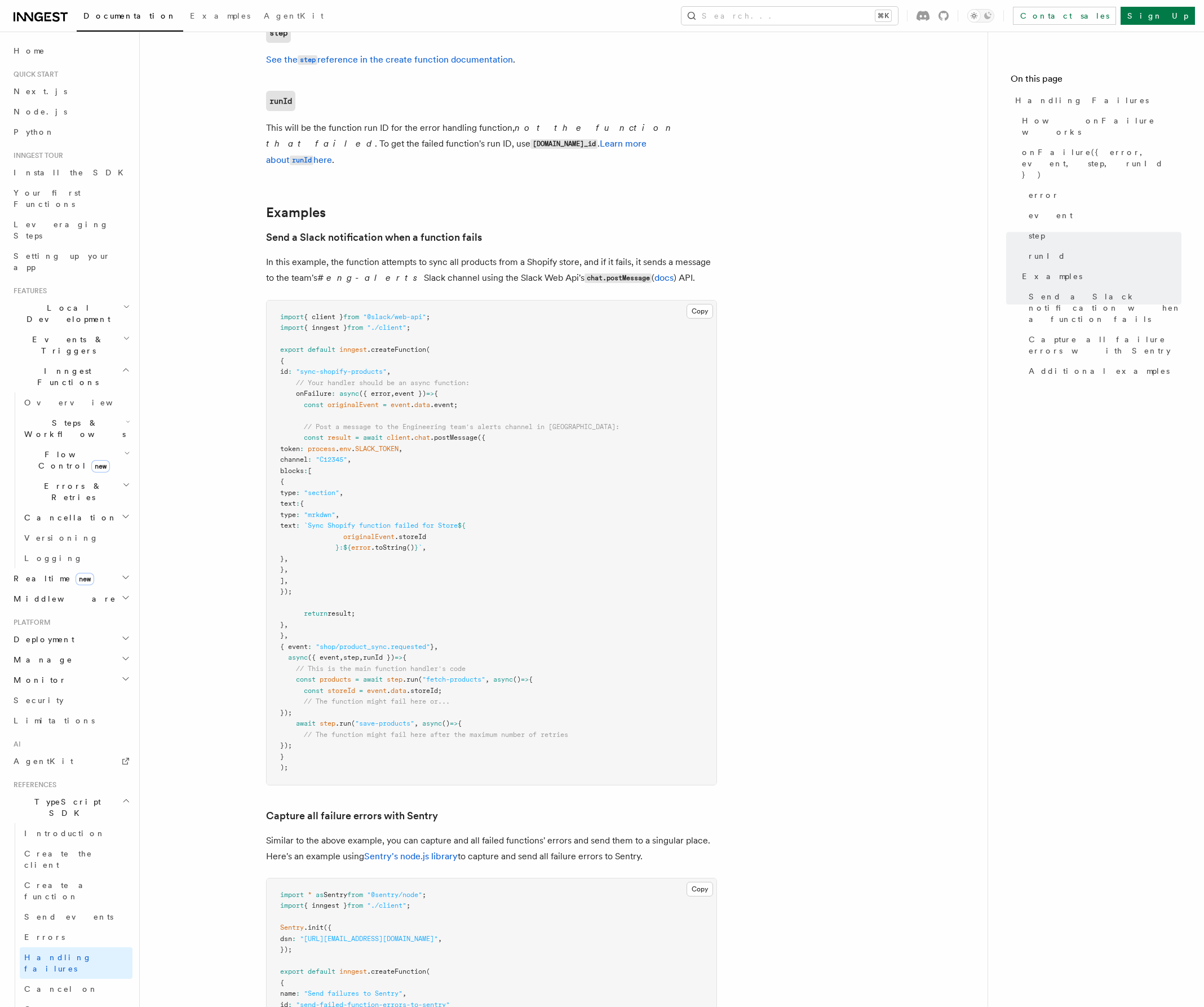
scroll to position [1030, 0]
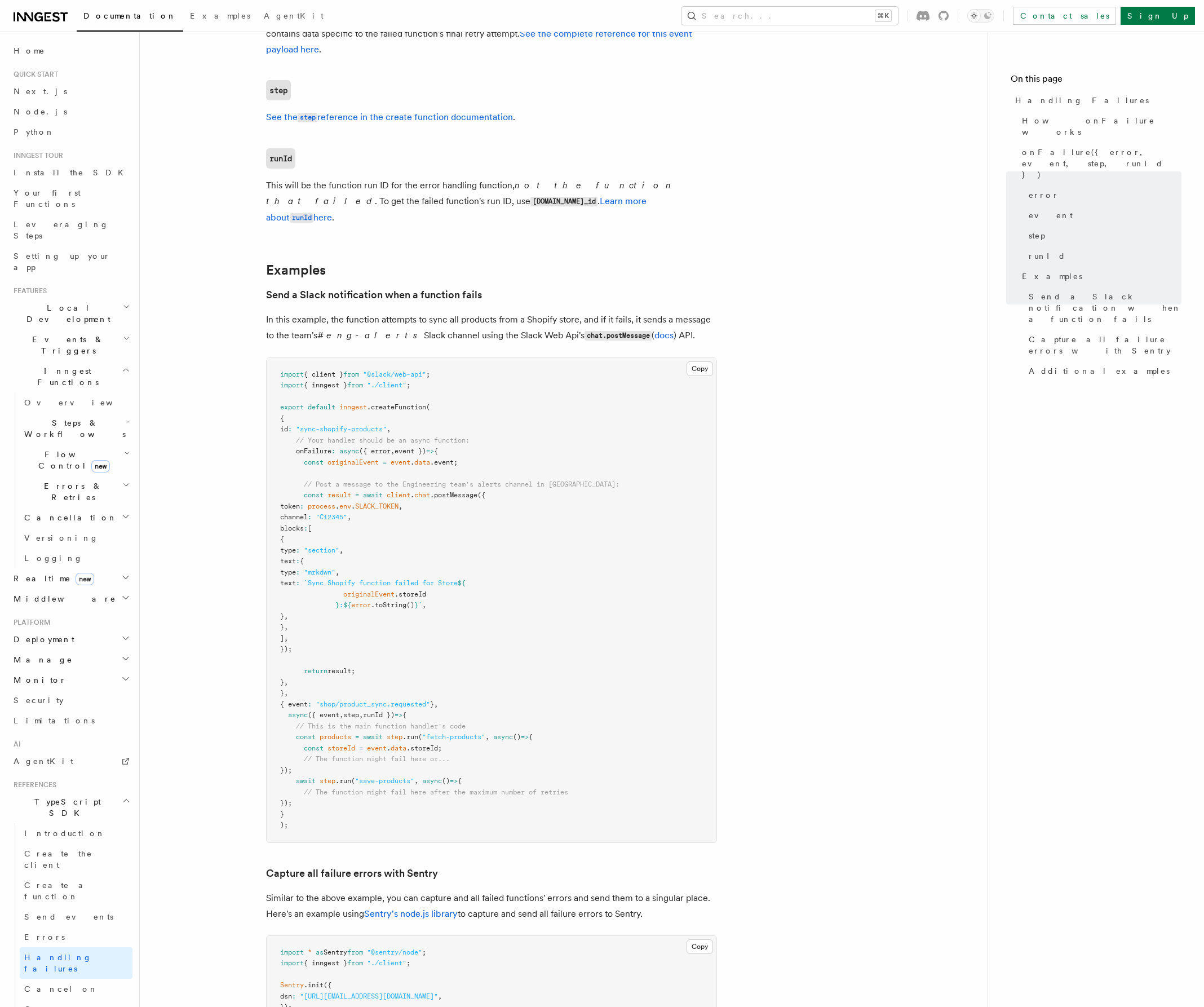
click at [408, 447] on span "event })" at bounding box center [411, 451] width 32 height 8
click at [409, 447] on span "event })" at bounding box center [411, 451] width 32 height 8
copy span "event"
drag, startPoint x: 338, startPoint y: 442, endPoint x: 343, endPoint y: 472, distance: 30.4
click at [343, 472] on code "import { client } from "@slack/web-api" ; import { inngest } from "./client" ; …" at bounding box center [450, 600] width 340 height 459
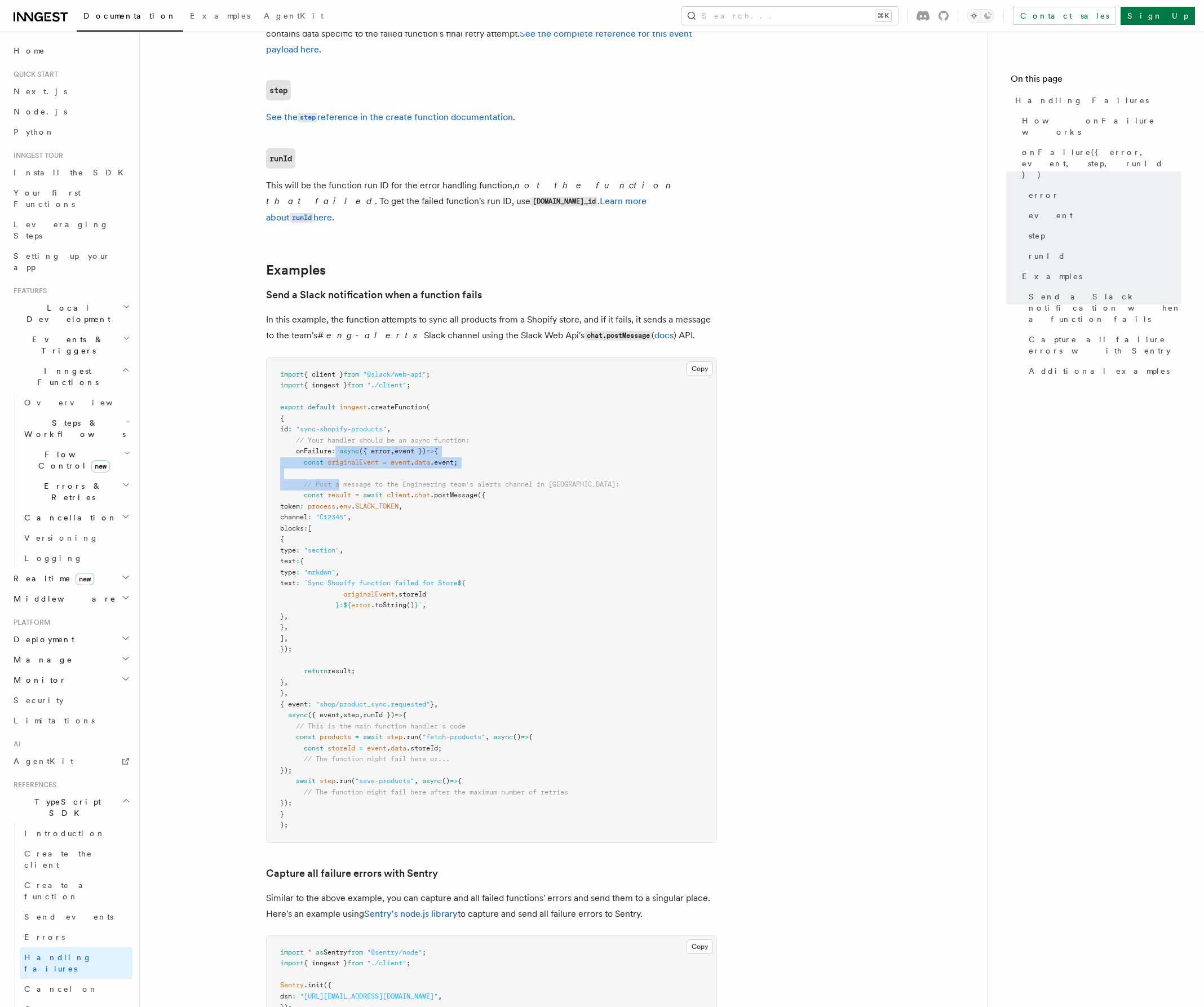
click at [343, 467] on pre "import { client } from "@slack/web-api" ; import { inngest } from "./client" ; …" at bounding box center [491, 600] width 450 height 485
drag, startPoint x: 338, startPoint y: 442, endPoint x: 487, endPoint y: 438, distance: 149.1
click at [487, 438] on pre "import { client } from "@slack/web-api" ; import { inngest } from "./client" ; …" at bounding box center [491, 600] width 450 height 485
copy span "async ({ error , event }) => {"
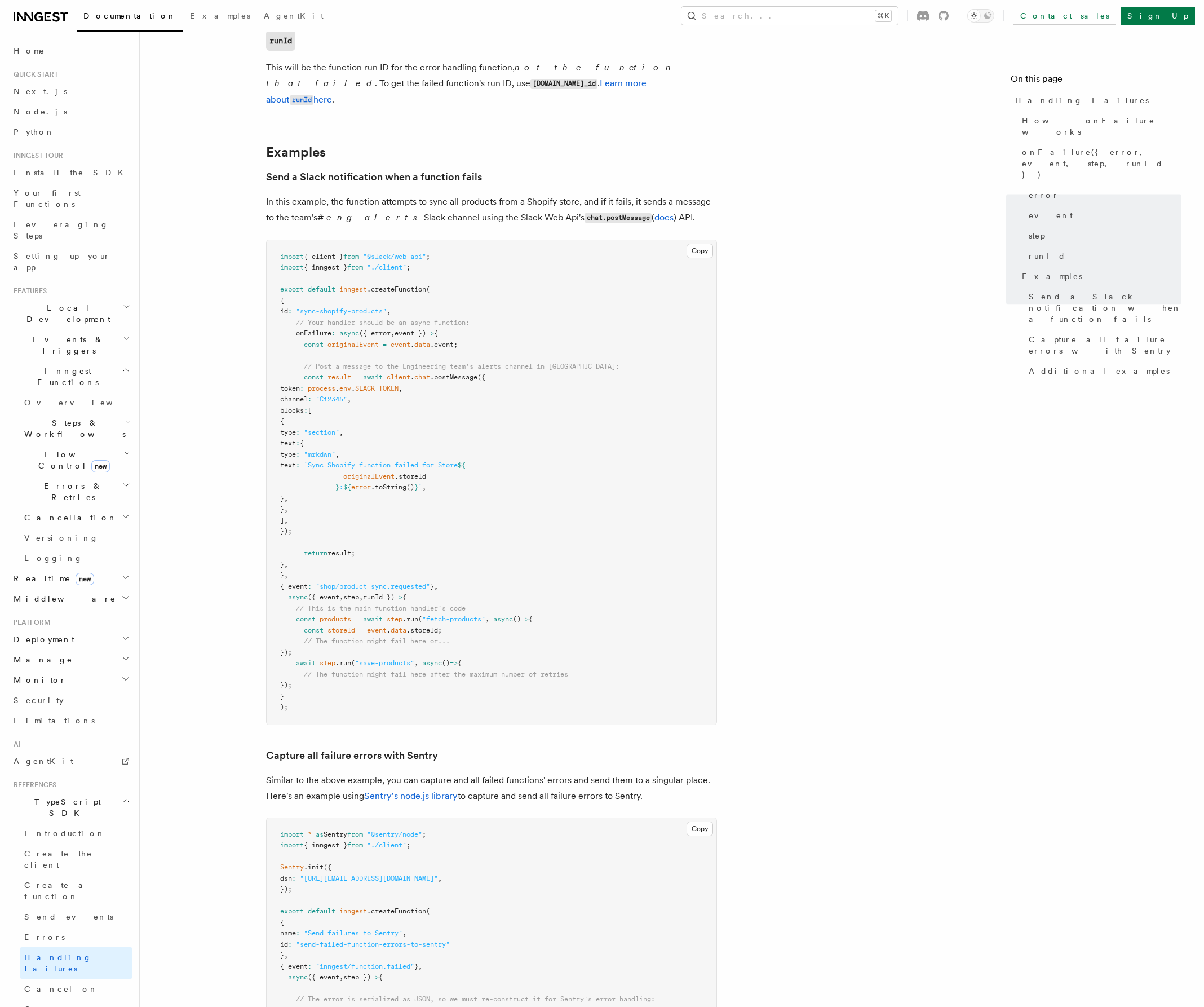
scroll to position [1206, 0]
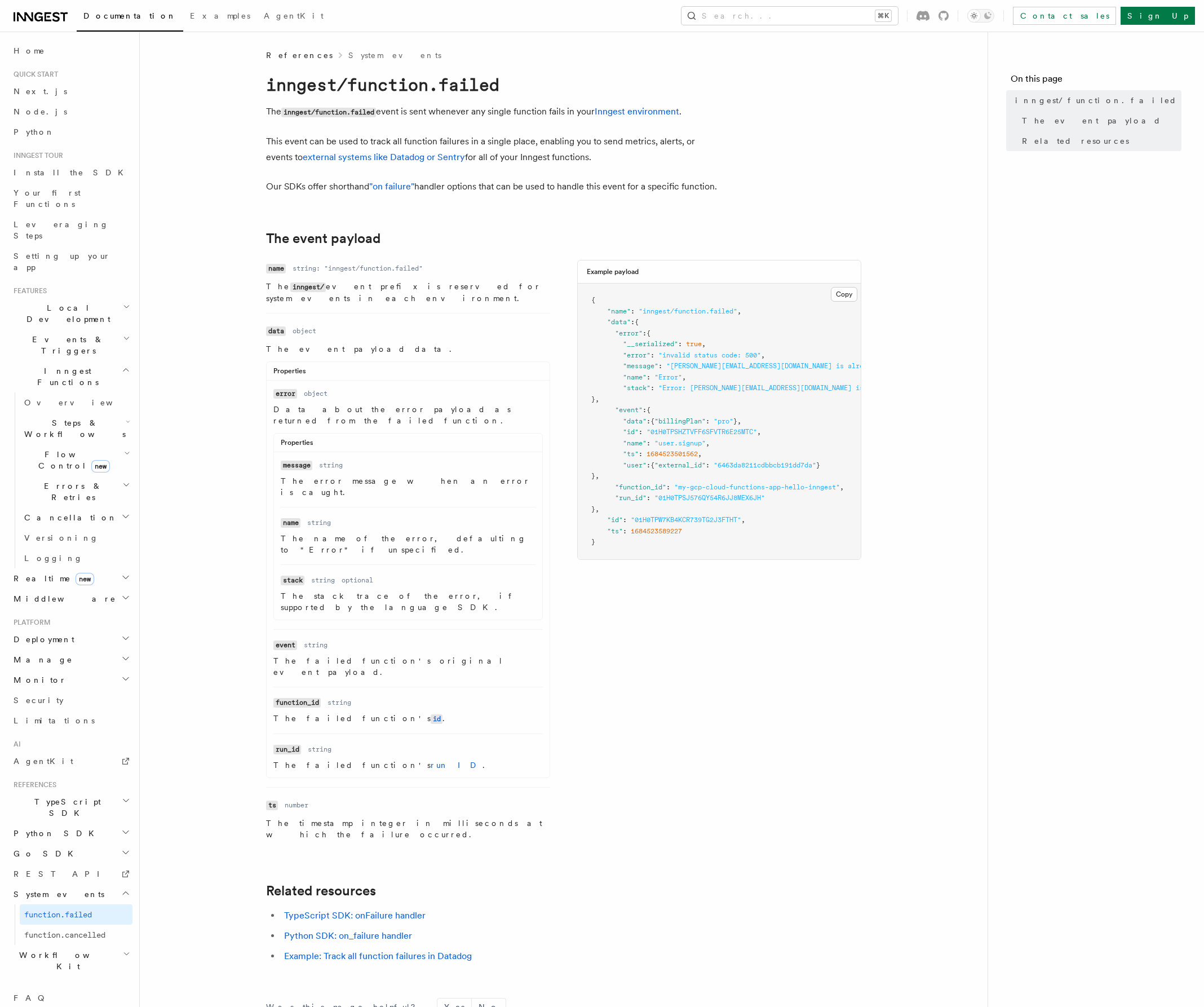
click at [565, 680] on div "Name name Type string: "inngest/function.failed" Description The inngest/ event…" at bounding box center [563, 553] width 595 height 587
